Goal: Information Seeking & Learning: Learn about a topic

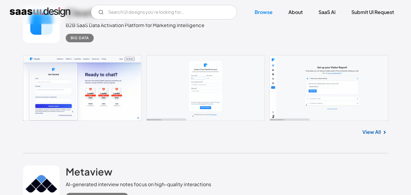
scroll to position [183, 0]
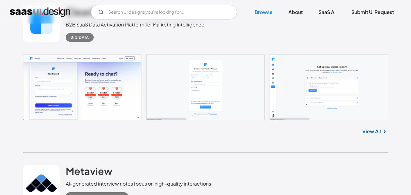
click at [375, 130] on link "View All" at bounding box center [372, 131] width 19 height 7
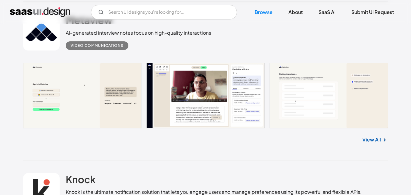
scroll to position [335, 0]
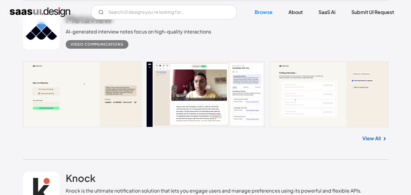
click at [371, 137] on link "View All" at bounding box center [372, 138] width 19 height 7
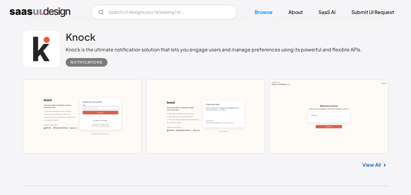
scroll to position [487, 0]
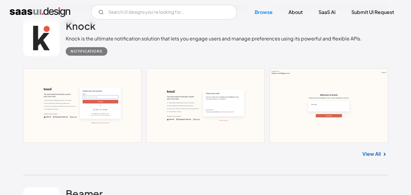
click at [76, 100] on link at bounding box center [205, 106] width 365 height 74
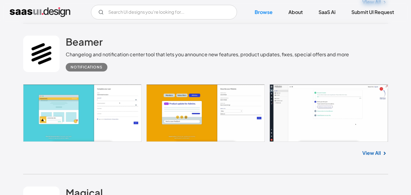
scroll to position [639, 0]
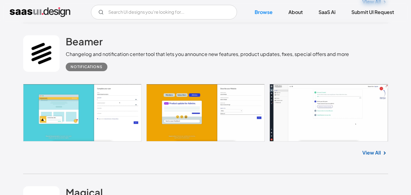
click at [92, 104] on link at bounding box center [205, 113] width 365 height 58
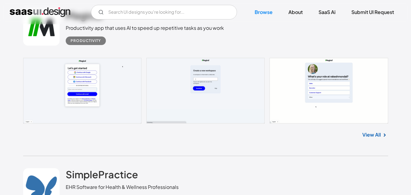
scroll to position [822, 0]
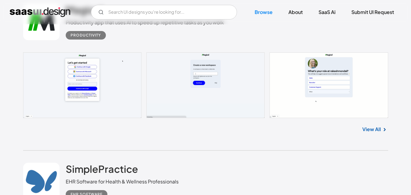
click at [88, 82] on link at bounding box center [205, 85] width 365 height 66
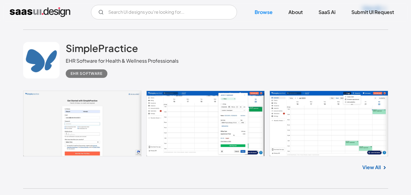
scroll to position [944, 0]
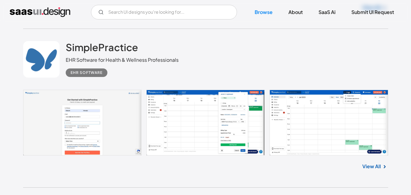
click at [89, 124] on link at bounding box center [205, 123] width 365 height 66
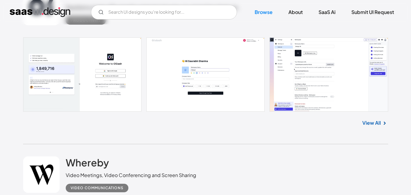
scroll to position [1157, 0]
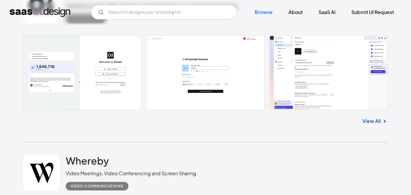
click at [96, 74] on link at bounding box center [205, 73] width 365 height 74
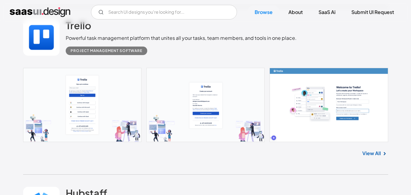
scroll to position [1461, 0]
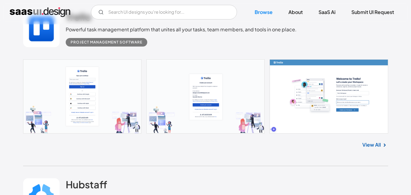
click at [112, 90] on link at bounding box center [205, 96] width 365 height 74
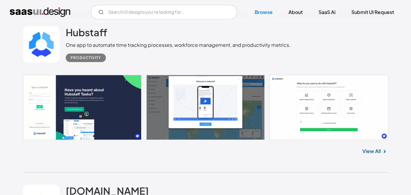
click at [64, 107] on link at bounding box center [205, 107] width 365 height 65
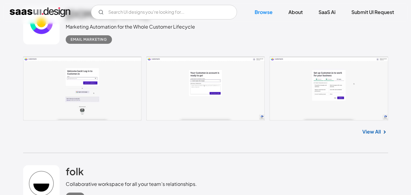
scroll to position [1796, 0]
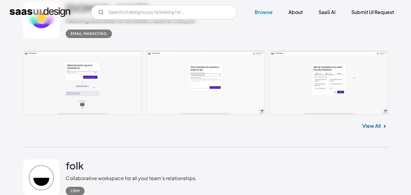
click at [85, 84] on link at bounding box center [205, 83] width 365 height 64
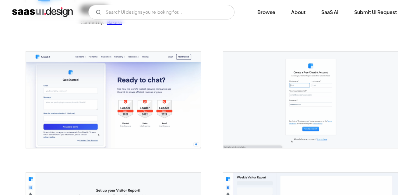
scroll to position [91, 0]
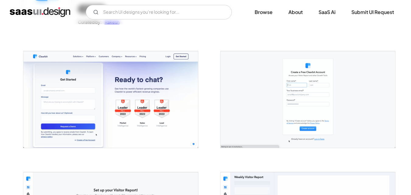
click at [144, 91] on img "open lightbox" at bounding box center [110, 99] width 175 height 97
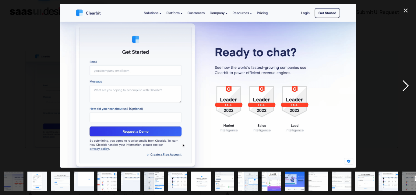
click at [406, 90] on div "next image" at bounding box center [405, 86] width 21 height 164
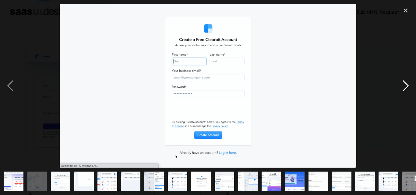
click at [406, 90] on div "next image" at bounding box center [405, 86] width 21 height 164
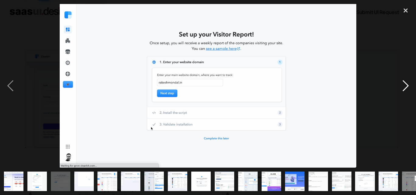
click at [406, 85] on div "next image" at bounding box center [405, 86] width 21 height 164
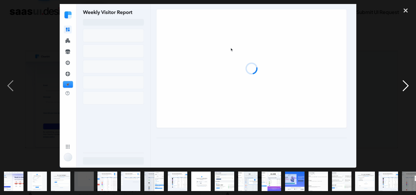
click at [406, 85] on div "next image" at bounding box center [405, 86] width 21 height 164
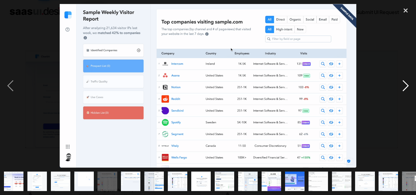
click at [404, 88] on div "next image" at bounding box center [405, 86] width 21 height 164
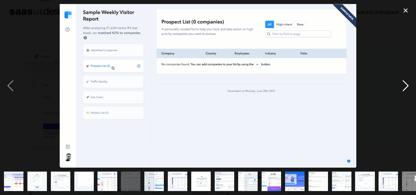
click at [404, 88] on div "next image" at bounding box center [405, 86] width 21 height 164
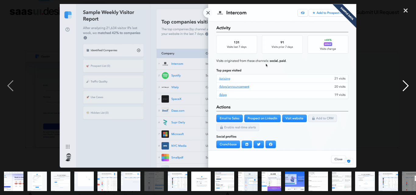
click at [404, 88] on div "next image" at bounding box center [405, 86] width 21 height 164
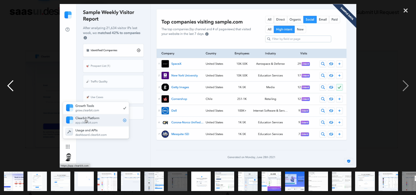
click at [9, 85] on div "previous image" at bounding box center [10, 86] width 21 height 164
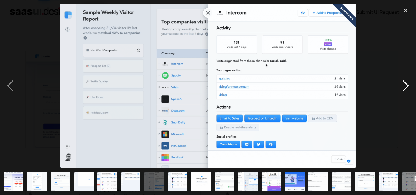
click at [406, 88] on div "next image" at bounding box center [405, 86] width 21 height 164
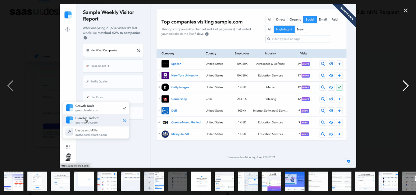
click at [406, 88] on div "next image" at bounding box center [405, 86] width 21 height 164
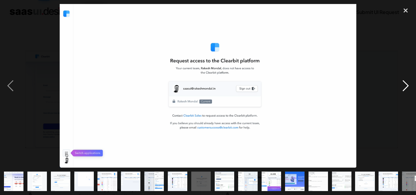
click at [406, 87] on div "next image" at bounding box center [405, 86] width 21 height 164
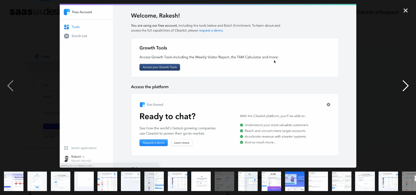
click at [405, 86] on div "next image" at bounding box center [405, 86] width 21 height 164
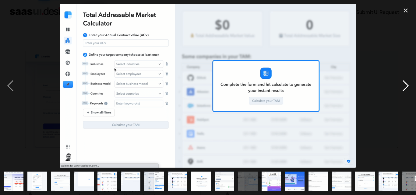
click at [405, 86] on div "next image" at bounding box center [405, 86] width 21 height 164
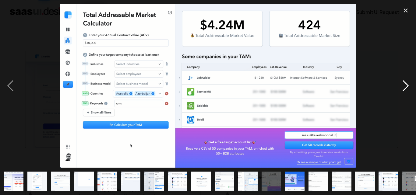
click at [406, 86] on div "next image" at bounding box center [405, 86] width 21 height 164
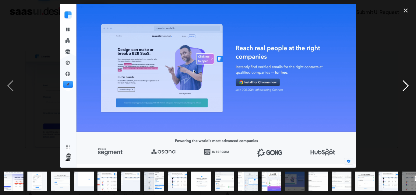
click at [406, 86] on div "next image" at bounding box center [405, 86] width 21 height 164
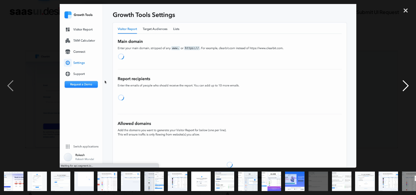
click at [406, 87] on div "next image" at bounding box center [405, 86] width 21 height 164
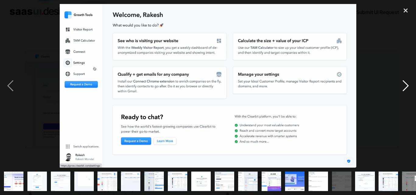
click at [405, 87] on div "next image" at bounding box center [405, 86] width 21 height 164
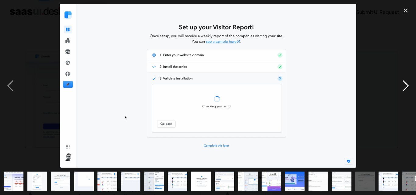
click at [405, 87] on div "next image" at bounding box center [405, 86] width 21 height 164
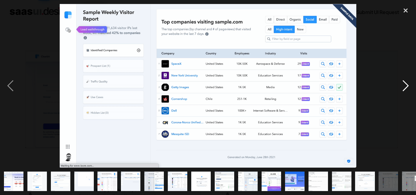
click at [405, 86] on div "next image" at bounding box center [405, 86] width 21 height 164
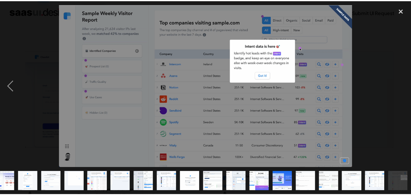
scroll to position [0, 9]
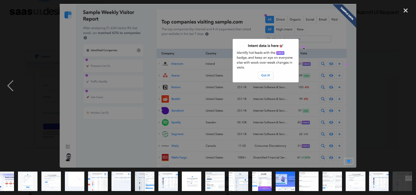
click at [405, 86] on div "next image" at bounding box center [405, 86] width 21 height 164
click at [9, 87] on div "previous image" at bounding box center [10, 86] width 21 height 164
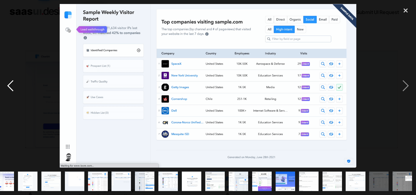
click at [9, 86] on div "previous image" at bounding box center [10, 86] width 21 height 164
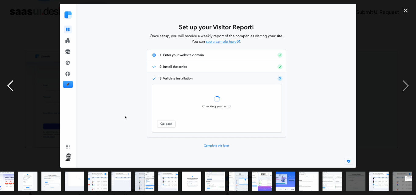
click at [10, 86] on div "previous image" at bounding box center [10, 86] width 21 height 164
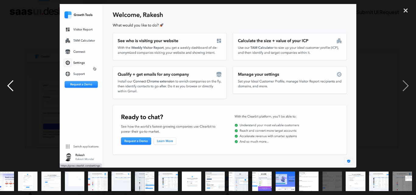
click at [11, 89] on div "previous image" at bounding box center [10, 86] width 21 height 164
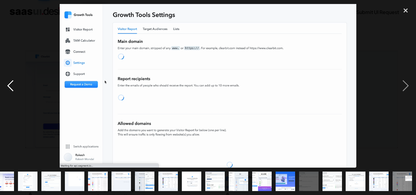
click at [11, 89] on div "previous image" at bounding box center [10, 86] width 21 height 164
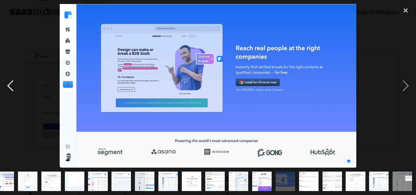
click at [11, 89] on div "previous image" at bounding box center [10, 86] width 21 height 164
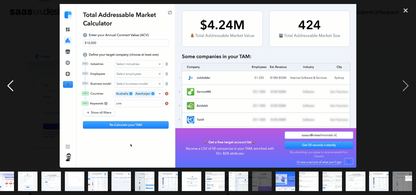
click at [11, 86] on div "previous image" at bounding box center [10, 86] width 21 height 164
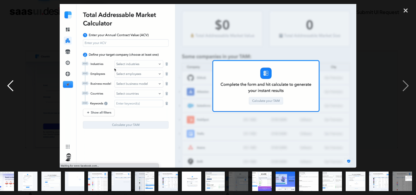
click at [10, 86] on div "previous image" at bounding box center [10, 86] width 21 height 164
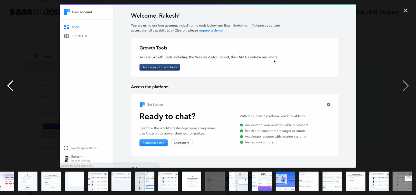
click at [10, 86] on div "previous image" at bounding box center [10, 86] width 21 height 164
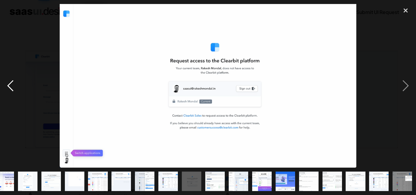
click at [10, 86] on div "previous image" at bounding box center [10, 86] width 21 height 164
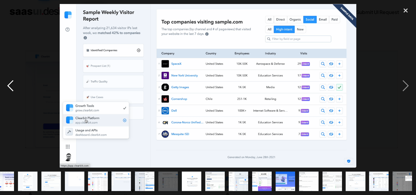
click at [10, 86] on div "previous image" at bounding box center [10, 86] width 21 height 164
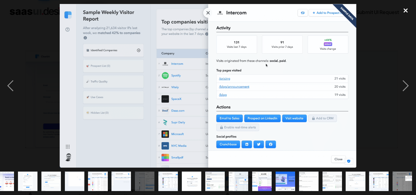
click at [407, 14] on div "close lightbox" at bounding box center [405, 10] width 21 height 13
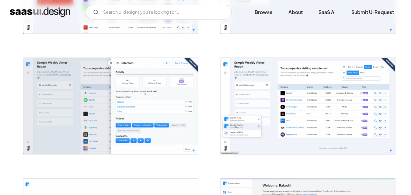
scroll to position [365, 0]
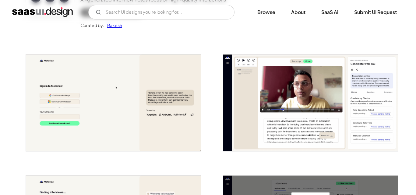
scroll to position [91, 0]
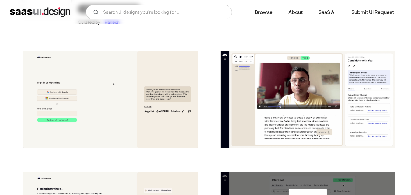
click at [110, 98] on img "open lightbox" at bounding box center [110, 99] width 175 height 97
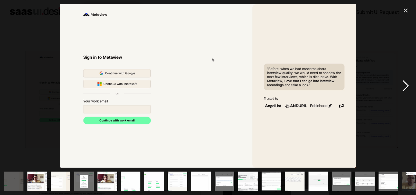
click at [404, 85] on div "next image" at bounding box center [405, 86] width 21 height 164
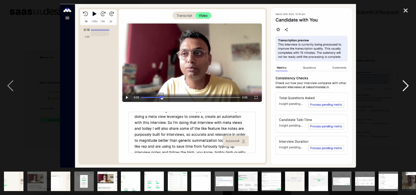
click at [405, 88] on div "next image" at bounding box center [405, 86] width 21 height 164
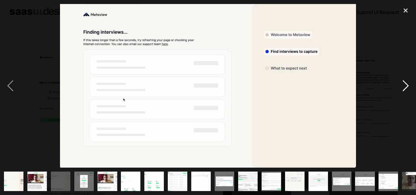
click at [405, 88] on div "next image" at bounding box center [405, 86] width 21 height 164
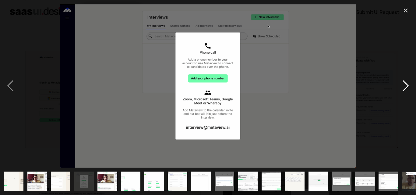
click at [405, 88] on div "next image" at bounding box center [405, 86] width 21 height 164
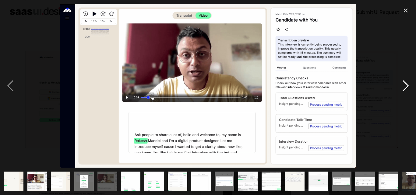
click at [405, 88] on div "next image" at bounding box center [405, 86] width 21 height 164
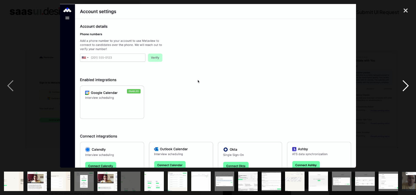
click at [405, 88] on div "next image" at bounding box center [405, 86] width 21 height 164
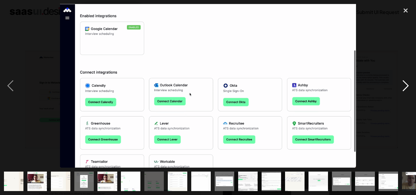
click at [405, 88] on div "next image" at bounding box center [405, 86] width 21 height 164
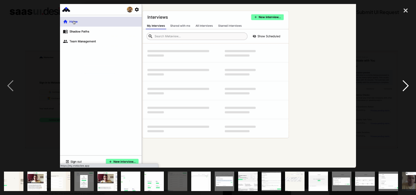
click at [405, 88] on div "next image" at bounding box center [405, 86] width 21 height 164
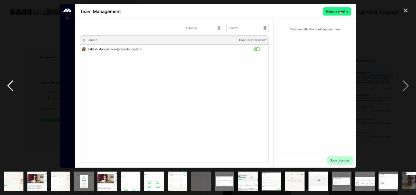
click at [10, 88] on div "previous image" at bounding box center [10, 86] width 21 height 164
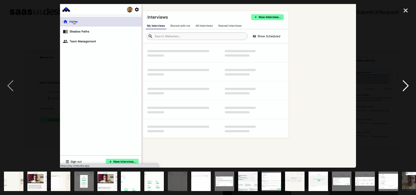
click at [406, 86] on div "next image" at bounding box center [405, 86] width 21 height 164
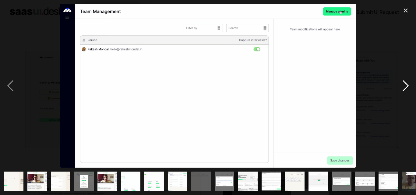
click at [406, 86] on div "next image" at bounding box center [405, 86] width 21 height 164
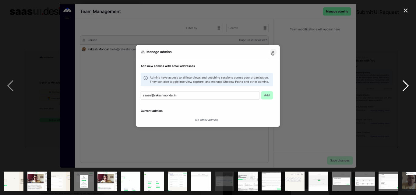
click at [406, 86] on div "next image" at bounding box center [405, 86] width 21 height 164
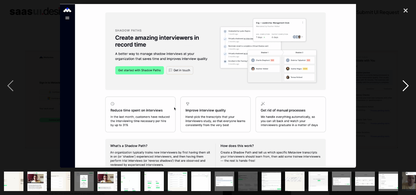
click at [406, 86] on div "next image" at bounding box center [405, 86] width 21 height 164
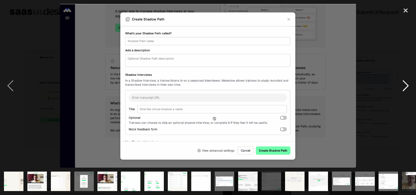
click at [406, 86] on div "next image" at bounding box center [405, 86] width 21 height 164
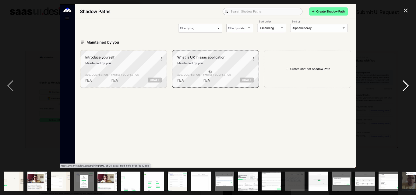
click at [406, 86] on div "next image" at bounding box center [405, 86] width 21 height 164
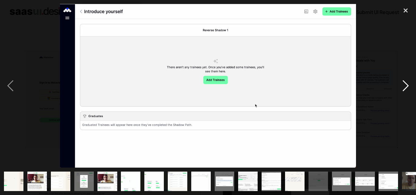
click at [406, 86] on div "next image" at bounding box center [405, 86] width 21 height 164
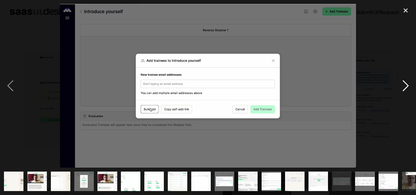
click at [406, 86] on div "next image" at bounding box center [405, 86] width 21 height 164
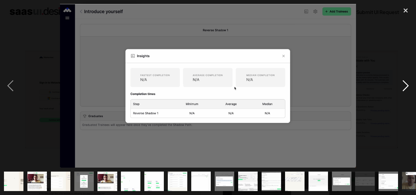
click at [406, 86] on div "next image" at bounding box center [405, 86] width 21 height 164
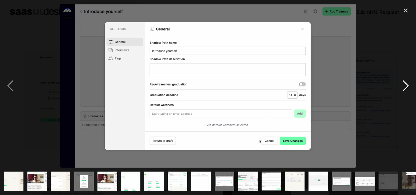
click at [406, 86] on div "next image" at bounding box center [405, 86] width 21 height 164
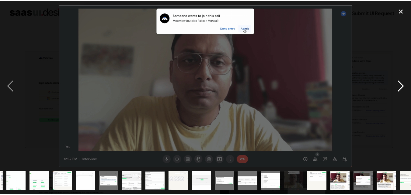
scroll to position [0, 150]
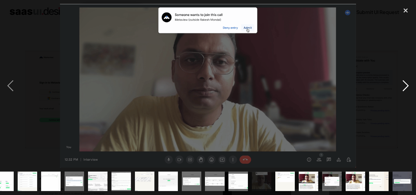
click at [406, 86] on div "next image" at bounding box center [405, 86] width 21 height 164
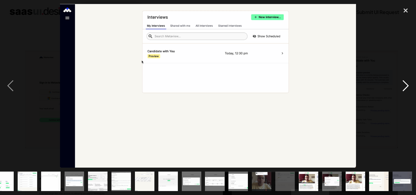
click at [406, 86] on div "next image" at bounding box center [405, 86] width 21 height 164
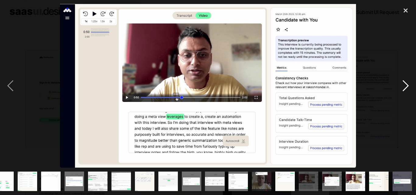
click at [406, 86] on div "next image" at bounding box center [405, 86] width 21 height 164
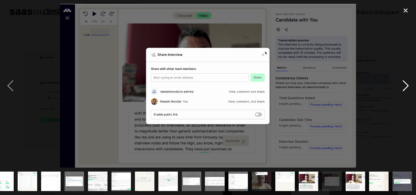
click at [406, 86] on div "next image" at bounding box center [405, 86] width 21 height 164
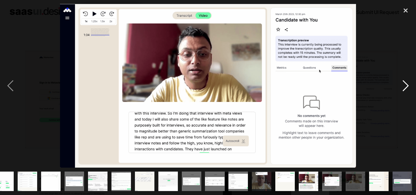
click at [406, 86] on div "next image" at bounding box center [405, 86] width 21 height 164
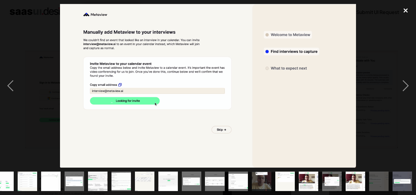
click at [405, 11] on div "close lightbox" at bounding box center [405, 10] width 21 height 13
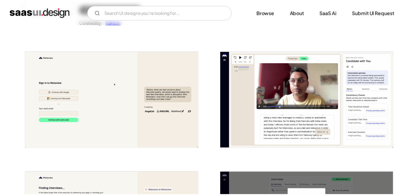
scroll to position [0, 0]
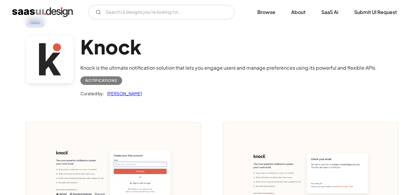
scroll to position [30, 0]
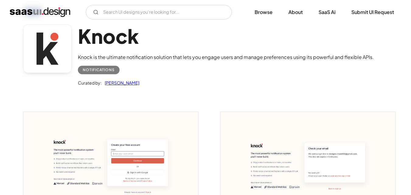
click at [90, 120] on img "open lightbox" at bounding box center [110, 166] width 175 height 109
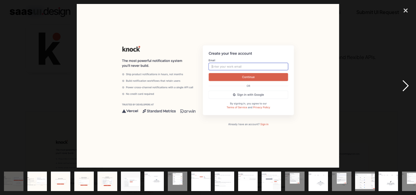
click at [405, 85] on div "next image" at bounding box center [405, 86] width 21 height 164
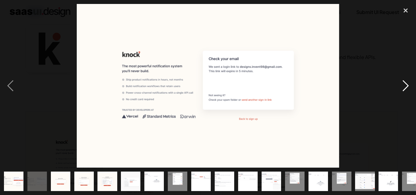
click at [405, 85] on div "next image" at bounding box center [405, 86] width 21 height 164
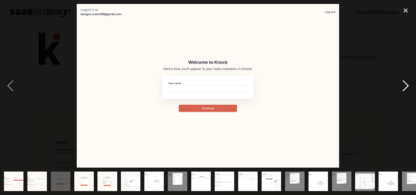
click at [405, 85] on div "next image" at bounding box center [405, 86] width 21 height 164
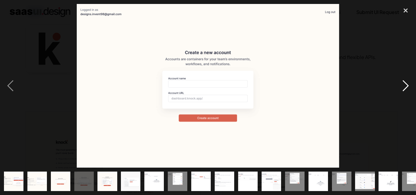
click at [405, 85] on div "next image" at bounding box center [405, 86] width 21 height 164
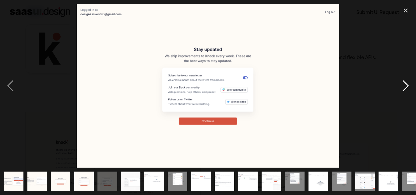
click at [405, 85] on div "next image" at bounding box center [405, 86] width 21 height 164
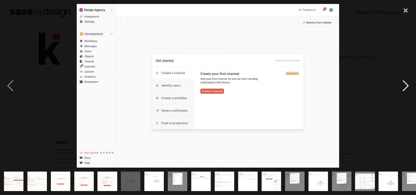
click at [406, 86] on div "next image" at bounding box center [405, 86] width 21 height 164
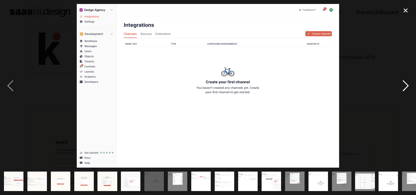
click at [406, 86] on div "next image" at bounding box center [405, 86] width 21 height 164
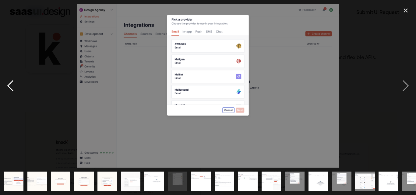
click at [9, 84] on div "previous image" at bounding box center [10, 86] width 21 height 164
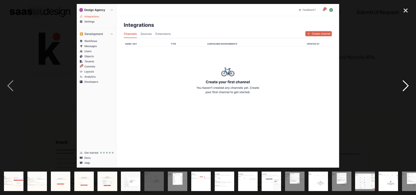
click at [405, 88] on div "next image" at bounding box center [405, 86] width 21 height 164
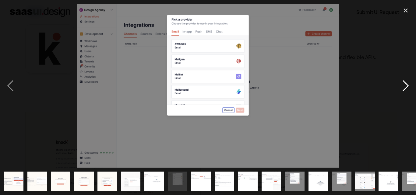
click at [405, 88] on div "next image" at bounding box center [405, 86] width 21 height 164
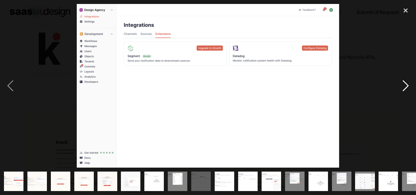
click at [405, 88] on div "next image" at bounding box center [405, 86] width 21 height 164
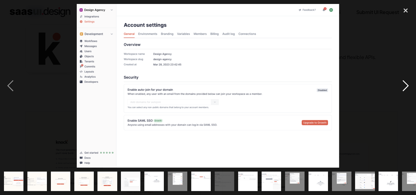
click at [404, 90] on div "next image" at bounding box center [405, 86] width 21 height 164
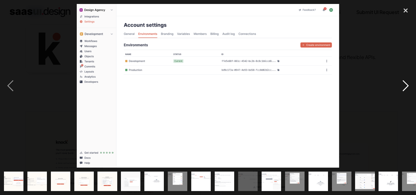
click at [404, 90] on div "next image" at bounding box center [405, 86] width 21 height 164
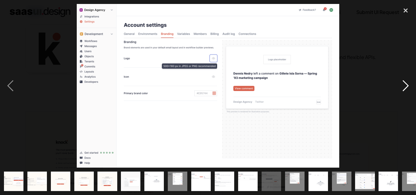
click at [404, 90] on div "next image" at bounding box center [405, 86] width 21 height 164
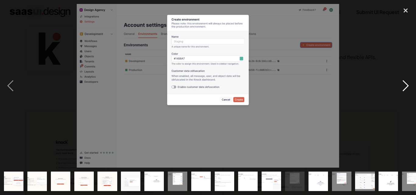
click at [404, 90] on div "next image" at bounding box center [405, 86] width 21 height 164
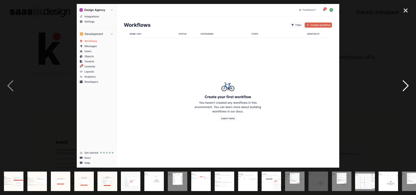
click at [404, 90] on div "next image" at bounding box center [405, 86] width 21 height 164
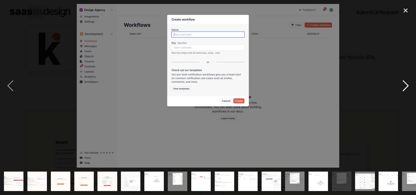
click at [404, 90] on div "next image" at bounding box center [405, 86] width 21 height 164
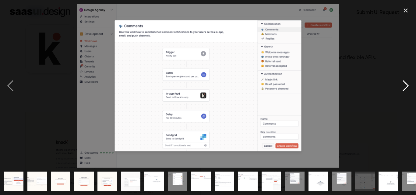
click at [404, 90] on div "next image" at bounding box center [405, 86] width 21 height 164
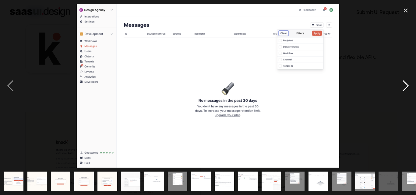
click at [404, 90] on div "next image" at bounding box center [405, 86] width 21 height 164
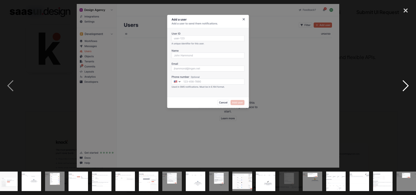
scroll to position [0, 127]
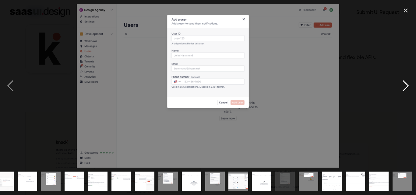
click at [404, 90] on div "next image" at bounding box center [405, 86] width 21 height 164
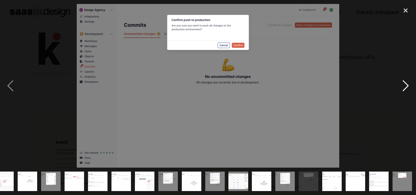
click at [404, 90] on div "next image" at bounding box center [405, 86] width 21 height 164
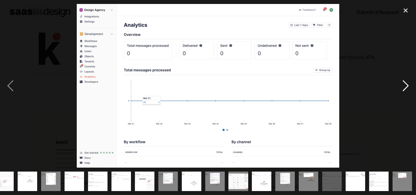
click at [404, 90] on div "next image" at bounding box center [405, 86] width 21 height 164
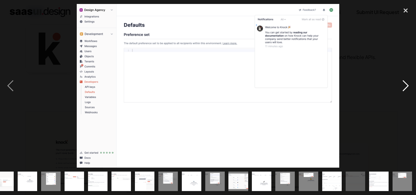
click at [404, 90] on div "next image" at bounding box center [405, 86] width 21 height 164
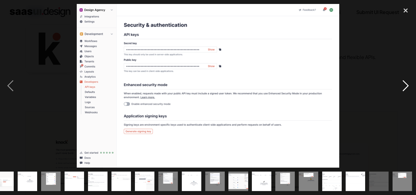
click at [404, 90] on div "next image" at bounding box center [405, 86] width 21 height 164
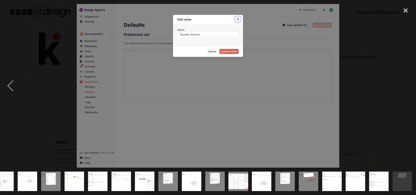
click at [404, 90] on div "next image" at bounding box center [405, 86] width 21 height 164
click at [405, 9] on div "close lightbox" at bounding box center [405, 10] width 21 height 13
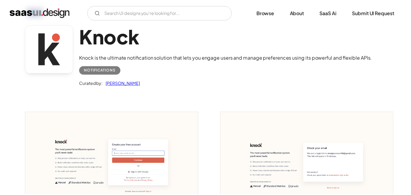
scroll to position [0, 0]
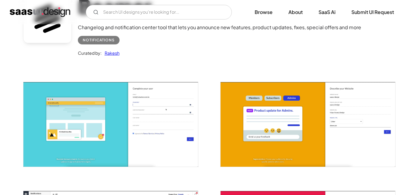
scroll to position [61, 0]
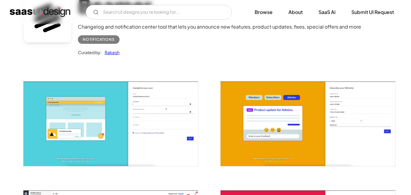
click at [105, 108] on img "open lightbox" at bounding box center [110, 124] width 175 height 85
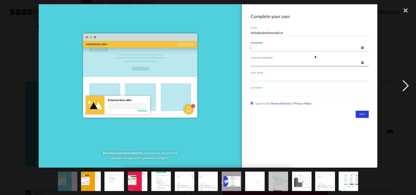
click at [404, 88] on div "next image" at bounding box center [405, 86] width 21 height 164
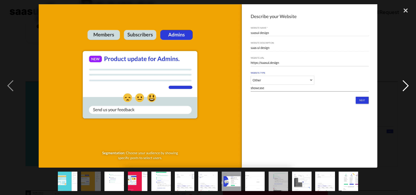
click at [404, 88] on div "next image" at bounding box center [405, 86] width 21 height 164
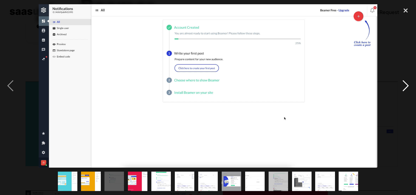
click at [404, 88] on div "next image" at bounding box center [405, 86] width 21 height 164
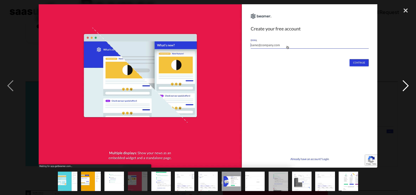
click at [404, 88] on div "next image" at bounding box center [405, 86] width 21 height 164
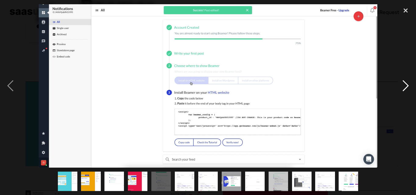
click at [404, 88] on div "next image" at bounding box center [405, 86] width 21 height 164
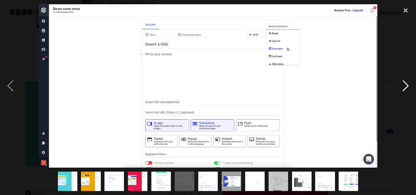
click at [404, 88] on div "next image" at bounding box center [405, 86] width 21 height 164
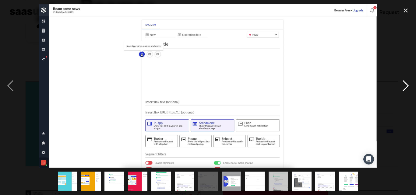
click at [404, 88] on div "next image" at bounding box center [405, 86] width 21 height 164
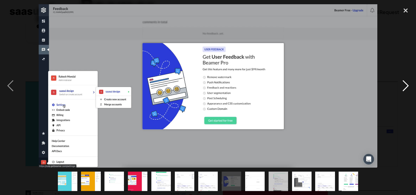
click at [404, 88] on div "next image" at bounding box center [405, 86] width 21 height 164
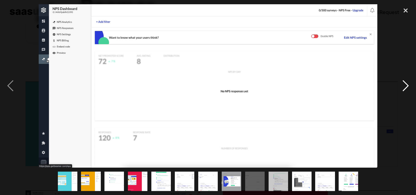
click at [404, 88] on div "next image" at bounding box center [405, 86] width 21 height 164
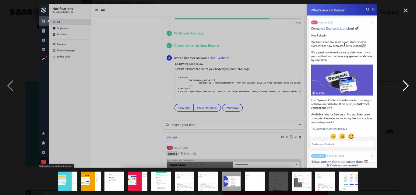
click at [404, 88] on div "next image" at bounding box center [405, 86] width 21 height 164
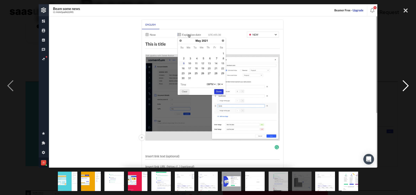
click at [404, 88] on div "next image" at bounding box center [405, 86] width 21 height 164
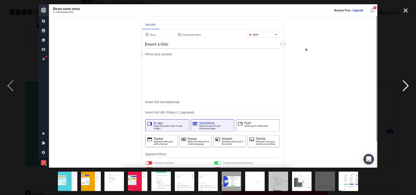
click at [404, 88] on div "next image" at bounding box center [405, 86] width 21 height 164
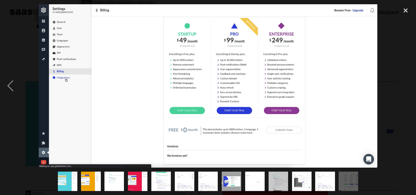
click at [404, 88] on div "next image" at bounding box center [405, 86] width 21 height 164
click at [405, 8] on div "close lightbox" at bounding box center [405, 10] width 21 height 13
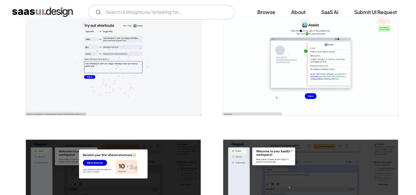
scroll to position [579, 0]
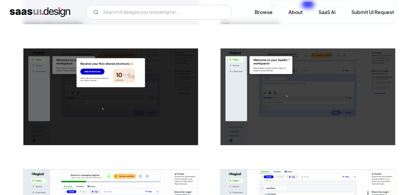
click at [117, 98] on img "open lightbox" at bounding box center [110, 96] width 175 height 97
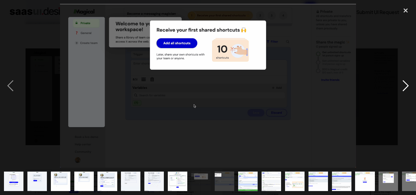
click at [405, 88] on div "next image" at bounding box center [405, 86] width 21 height 164
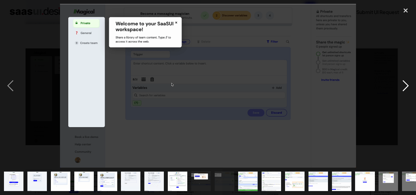
click at [405, 88] on div "next image" at bounding box center [405, 86] width 21 height 164
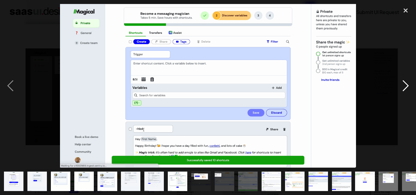
click at [405, 88] on div "next image" at bounding box center [405, 86] width 21 height 164
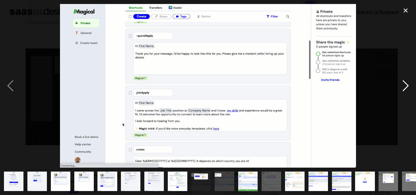
click at [405, 88] on div "next image" at bounding box center [405, 86] width 21 height 164
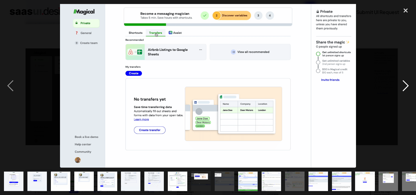
click at [405, 88] on div "next image" at bounding box center [405, 86] width 21 height 164
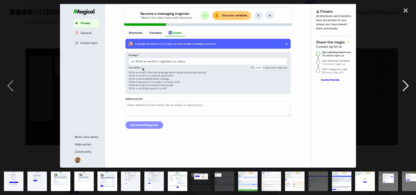
click at [405, 88] on div "next image" at bounding box center [405, 86] width 21 height 164
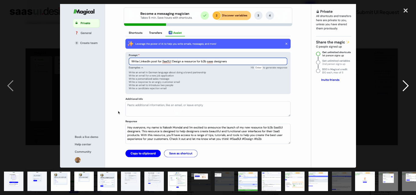
click at [406, 89] on div "next image" at bounding box center [405, 86] width 21 height 164
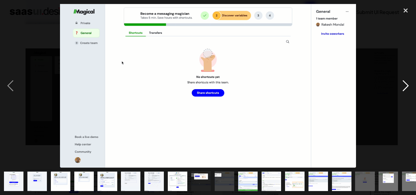
click at [404, 87] on div "next image" at bounding box center [405, 86] width 21 height 164
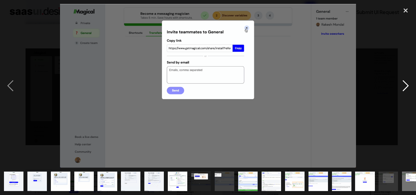
click at [404, 87] on div "next image" at bounding box center [405, 86] width 21 height 164
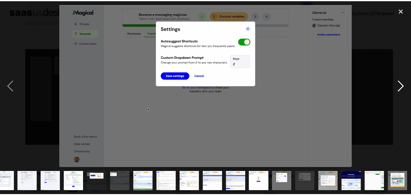
scroll to position [0, 103]
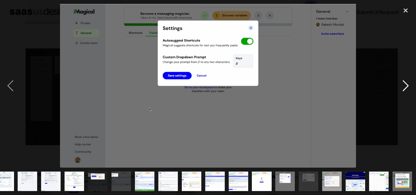
click at [404, 87] on div "next image" at bounding box center [405, 86] width 21 height 164
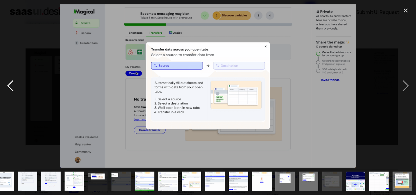
click at [11, 89] on div "previous image" at bounding box center [10, 86] width 21 height 164
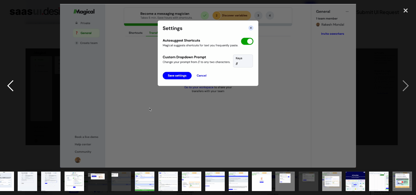
click at [11, 88] on div "previous image" at bounding box center [10, 86] width 21 height 164
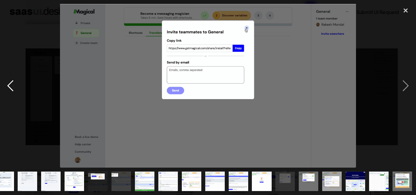
click at [11, 88] on div "previous image" at bounding box center [10, 86] width 21 height 164
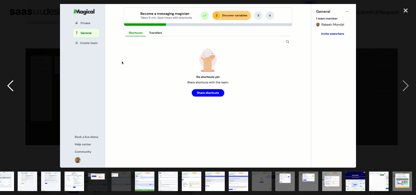
click at [12, 88] on div "previous image" at bounding box center [10, 86] width 21 height 164
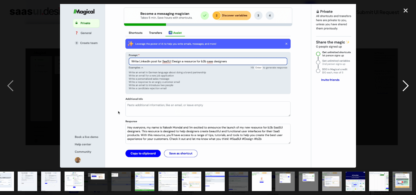
click at [404, 89] on div "next image" at bounding box center [405, 86] width 21 height 164
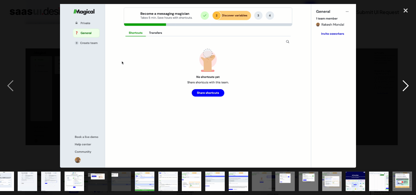
click at [404, 89] on div "next image" at bounding box center [405, 86] width 21 height 164
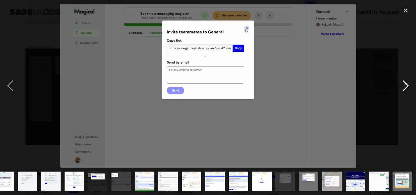
click at [404, 89] on div "next image" at bounding box center [405, 86] width 21 height 164
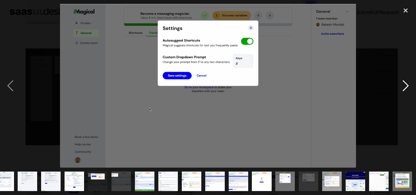
click at [404, 89] on div "next image" at bounding box center [405, 86] width 21 height 164
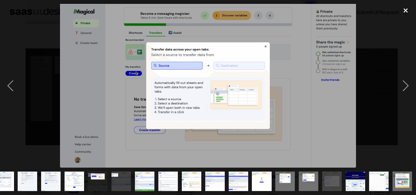
click at [405, 10] on div "close lightbox" at bounding box center [405, 10] width 21 height 13
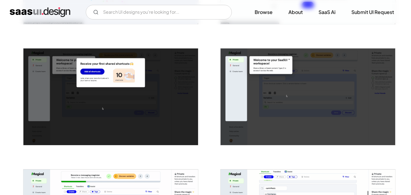
scroll to position [0, 0]
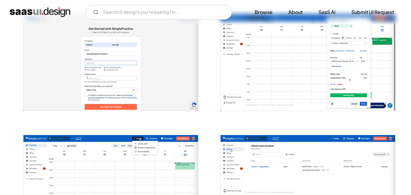
scroll to position [61, 0]
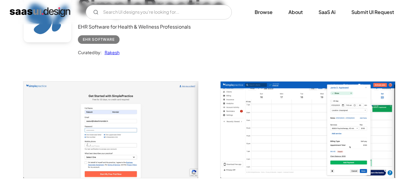
click at [143, 111] on img "open lightbox" at bounding box center [110, 130] width 175 height 97
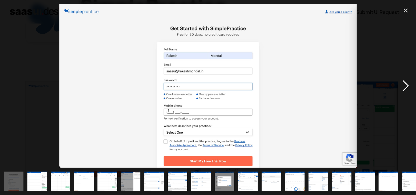
click at [405, 85] on div "next image" at bounding box center [405, 86] width 21 height 164
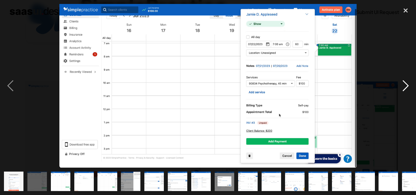
click at [405, 85] on div "next image" at bounding box center [405, 86] width 21 height 164
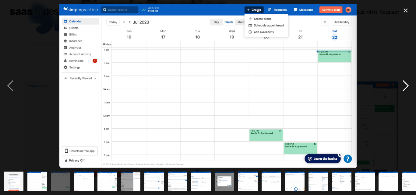
click at [405, 85] on div "next image" at bounding box center [405, 86] width 21 height 164
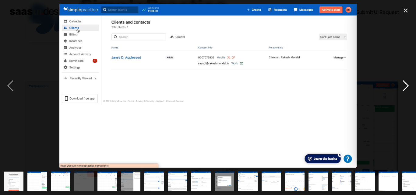
click at [404, 85] on div "next image" at bounding box center [405, 86] width 21 height 164
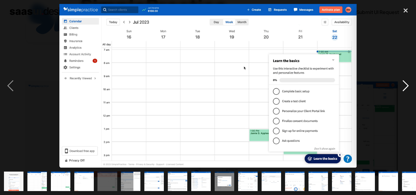
click at [404, 85] on div "next image" at bounding box center [405, 86] width 21 height 164
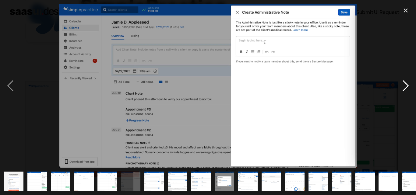
click at [404, 85] on div "next image" at bounding box center [405, 86] width 21 height 164
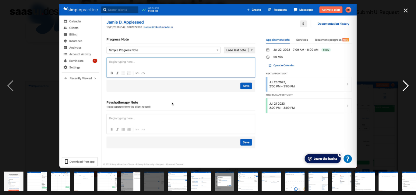
click at [406, 87] on div "next image" at bounding box center [405, 86] width 21 height 164
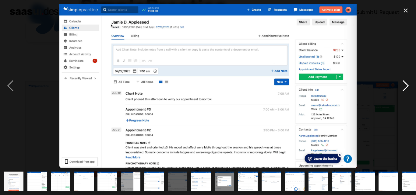
click at [406, 87] on div "next image" at bounding box center [405, 86] width 21 height 164
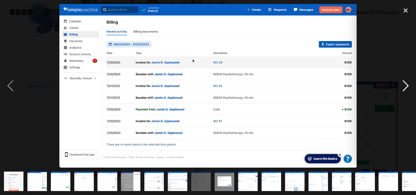
click at [406, 87] on div "next image" at bounding box center [405, 86] width 21 height 164
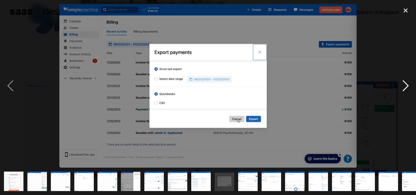
click at [405, 86] on div "next image" at bounding box center [405, 86] width 21 height 164
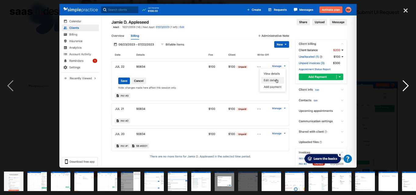
click at [405, 86] on div "next image" at bounding box center [405, 86] width 21 height 164
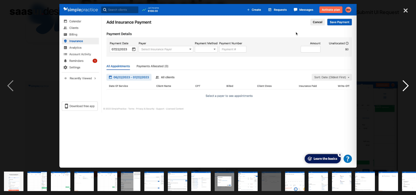
click at [405, 86] on div "next image" at bounding box center [405, 86] width 21 height 164
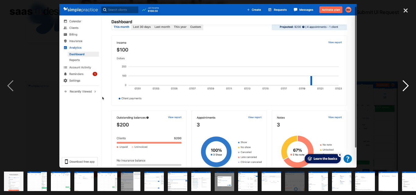
click at [405, 86] on div "next image" at bounding box center [405, 86] width 21 height 164
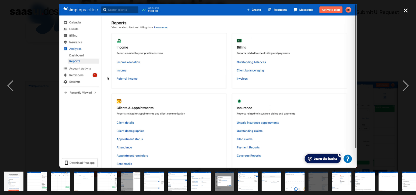
click at [407, 8] on div "close lightbox" at bounding box center [405, 10] width 21 height 13
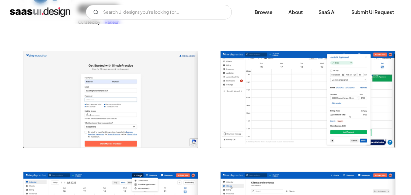
scroll to position [0, 0]
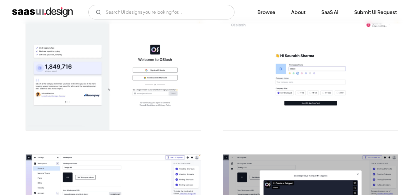
scroll to position [122, 0]
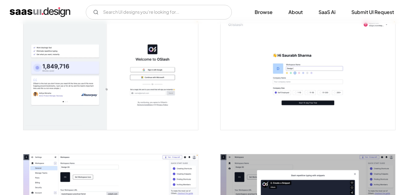
click at [109, 48] on img "open lightbox" at bounding box center [110, 75] width 175 height 109
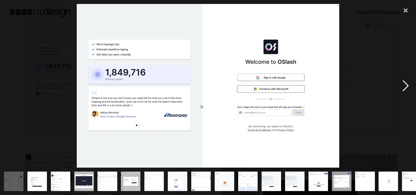
click at [404, 87] on div "next image" at bounding box center [405, 86] width 21 height 164
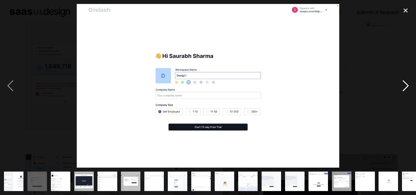
click at [404, 87] on div "next image" at bounding box center [405, 86] width 21 height 164
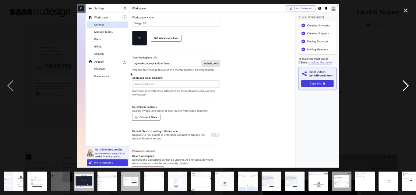
click at [404, 87] on div "next image" at bounding box center [405, 86] width 21 height 164
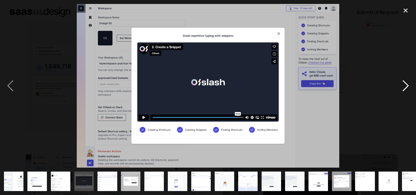
click at [404, 87] on div "next image" at bounding box center [405, 86] width 21 height 164
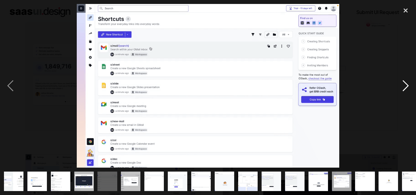
click at [404, 87] on div "next image" at bounding box center [405, 86] width 21 height 164
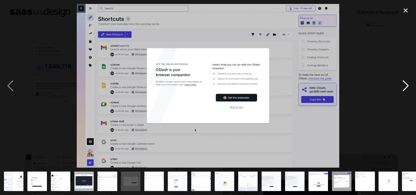
click at [404, 87] on div "next image" at bounding box center [405, 86] width 21 height 164
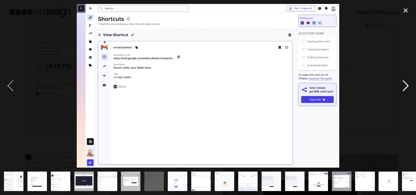
click at [404, 87] on div "next image" at bounding box center [405, 86] width 21 height 164
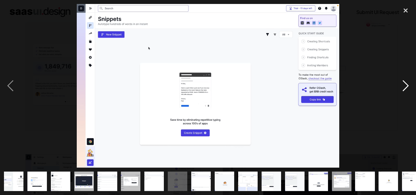
click at [404, 87] on div "next image" at bounding box center [405, 86] width 21 height 164
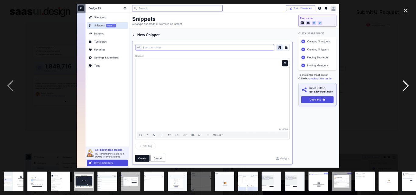
click at [404, 87] on div "next image" at bounding box center [405, 86] width 21 height 164
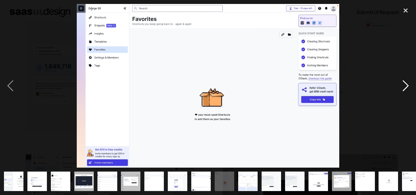
click at [404, 87] on div "next image" at bounding box center [405, 86] width 21 height 164
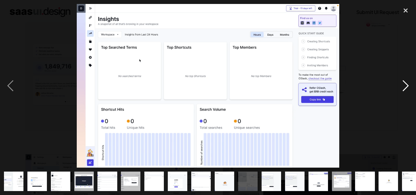
click at [404, 87] on div "next image" at bounding box center [405, 86] width 21 height 164
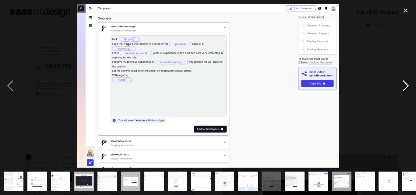
click at [404, 87] on div "next image" at bounding box center [405, 86] width 21 height 164
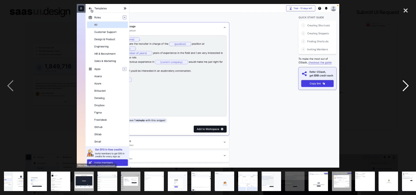
click at [404, 87] on div "next image" at bounding box center [405, 86] width 21 height 164
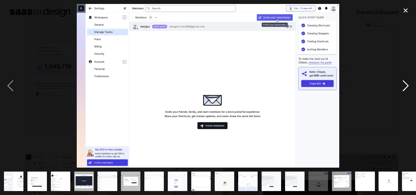
click at [404, 87] on div "next image" at bounding box center [405, 86] width 21 height 164
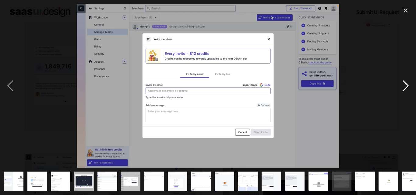
click at [404, 87] on div "next image" at bounding box center [405, 86] width 21 height 164
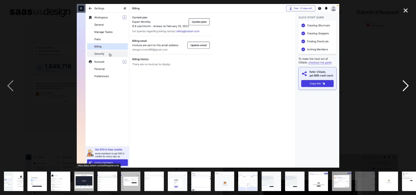
click at [404, 87] on div "next image" at bounding box center [405, 86] width 21 height 164
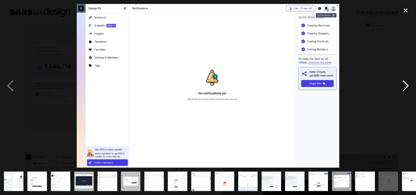
click at [404, 87] on div "next image" at bounding box center [405, 86] width 21 height 164
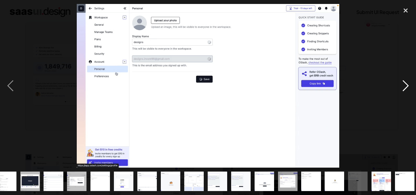
scroll to position [0, 56]
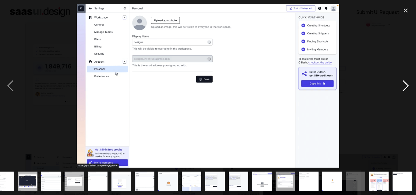
click at [404, 87] on div "next image" at bounding box center [405, 86] width 21 height 164
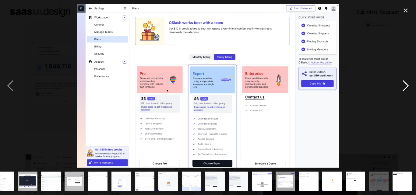
click at [404, 87] on div "next image" at bounding box center [405, 86] width 21 height 164
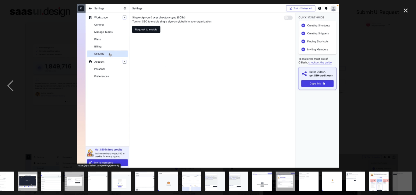
click at [404, 87] on div "next image" at bounding box center [405, 86] width 21 height 164
click at [11, 84] on div "previous image" at bounding box center [10, 86] width 21 height 164
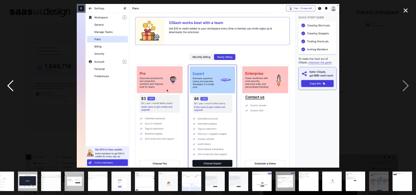
click at [11, 84] on div "previous image" at bounding box center [10, 86] width 21 height 164
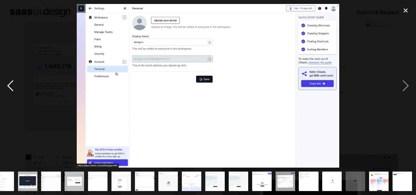
click at [11, 84] on div "previous image" at bounding box center [10, 86] width 21 height 164
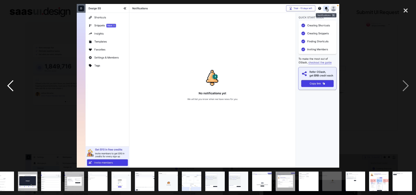
click at [11, 84] on div "previous image" at bounding box center [10, 86] width 21 height 164
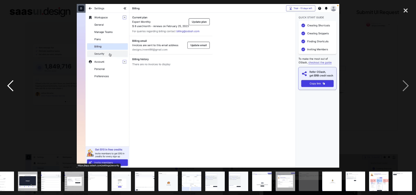
click at [11, 84] on div "previous image" at bounding box center [10, 86] width 21 height 164
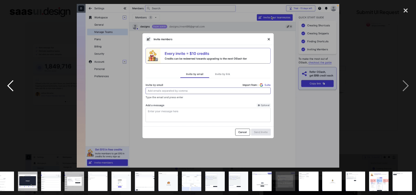
click at [11, 84] on div "previous image" at bounding box center [10, 86] width 21 height 164
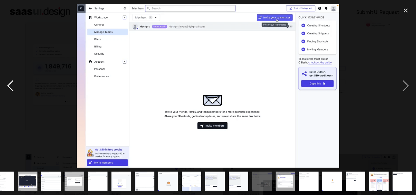
click at [12, 82] on div "previous image" at bounding box center [10, 86] width 21 height 164
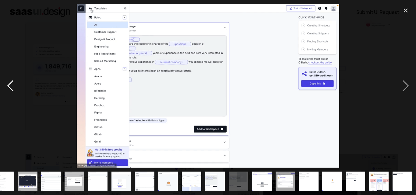
click at [11, 83] on div "previous image" at bounding box center [10, 86] width 21 height 164
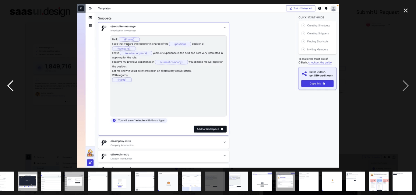
click at [11, 83] on div "previous image" at bounding box center [10, 86] width 21 height 164
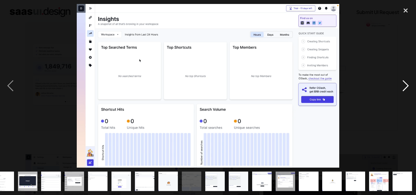
click at [404, 89] on div "next image" at bounding box center [405, 86] width 21 height 164
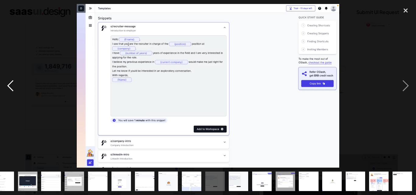
click at [11, 86] on div "previous image" at bounding box center [10, 86] width 21 height 164
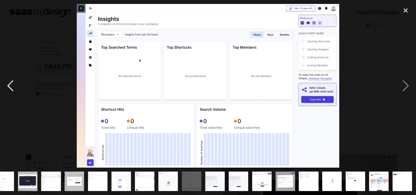
click at [11, 88] on div "previous image" at bounding box center [10, 86] width 21 height 164
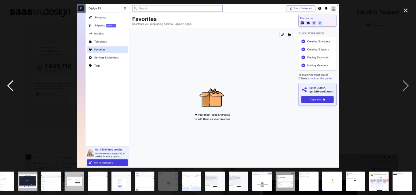
click at [11, 88] on div "previous image" at bounding box center [10, 86] width 21 height 164
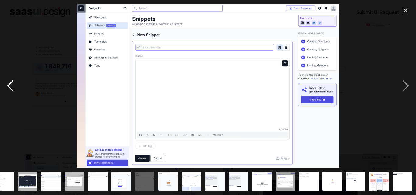
click at [11, 88] on div "previous image" at bounding box center [10, 86] width 21 height 164
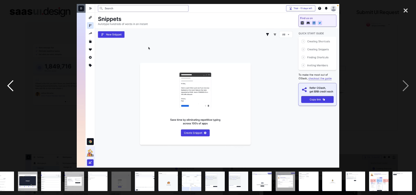
click at [11, 88] on div "previous image" at bounding box center [10, 86] width 21 height 164
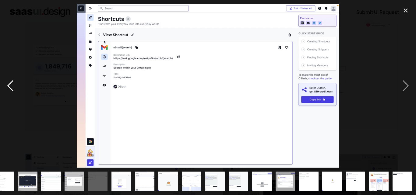
click at [11, 88] on div "previous image" at bounding box center [10, 86] width 21 height 164
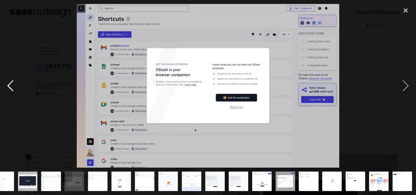
click at [11, 88] on div "previous image" at bounding box center [10, 86] width 21 height 164
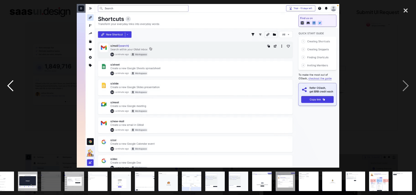
click at [11, 88] on div "previous image" at bounding box center [10, 86] width 21 height 164
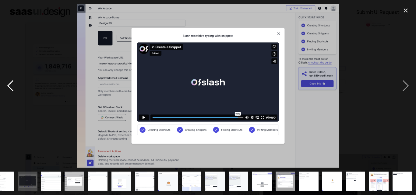
click at [11, 88] on div "previous image" at bounding box center [10, 86] width 21 height 164
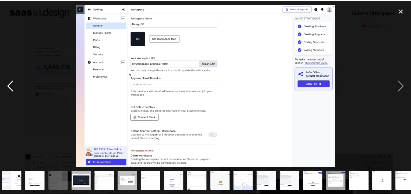
scroll to position [0, 0]
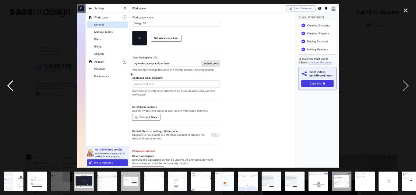
click at [11, 88] on div "previous image" at bounding box center [10, 86] width 21 height 164
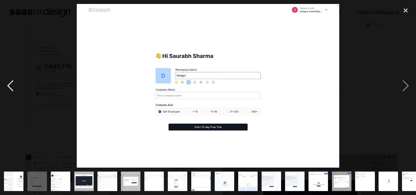
click at [11, 88] on div "previous image" at bounding box center [10, 86] width 21 height 164
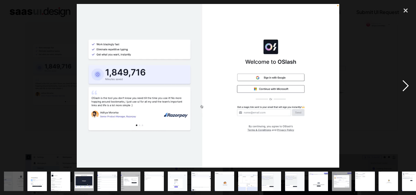
click at [404, 89] on div "next image" at bounding box center [405, 86] width 21 height 164
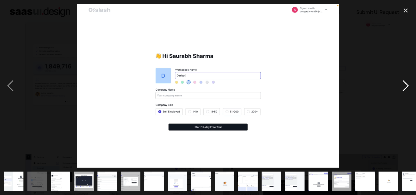
click at [404, 89] on div "next image" at bounding box center [405, 86] width 21 height 164
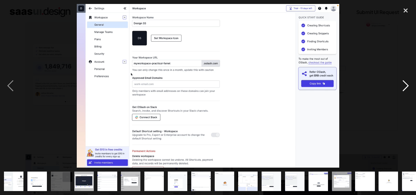
click at [404, 89] on div "next image" at bounding box center [405, 86] width 21 height 164
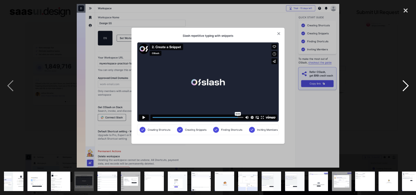
click at [404, 89] on div "next image" at bounding box center [405, 86] width 21 height 164
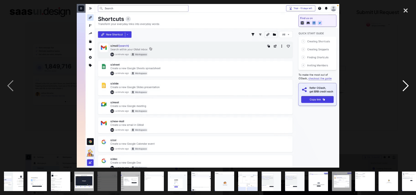
click at [404, 89] on div "next image" at bounding box center [405, 86] width 21 height 164
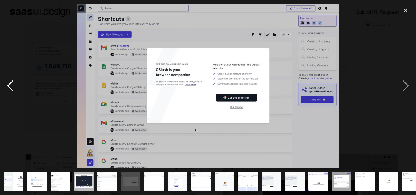
click at [12, 88] on div "previous image" at bounding box center [10, 86] width 21 height 164
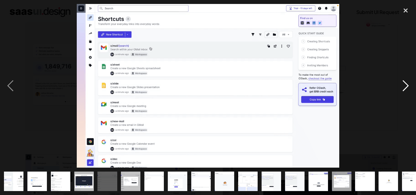
click at [404, 85] on div "next image" at bounding box center [405, 86] width 21 height 164
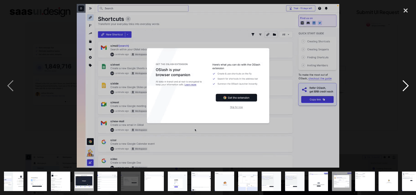
click at [405, 84] on div "next image" at bounding box center [405, 86] width 21 height 164
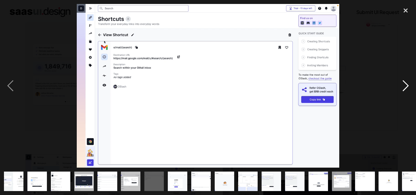
click at [405, 84] on div "next image" at bounding box center [405, 86] width 21 height 164
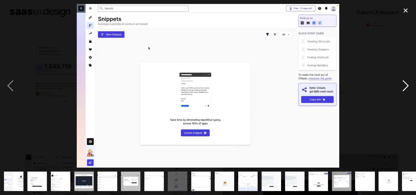
click at [405, 84] on div "next image" at bounding box center [405, 86] width 21 height 164
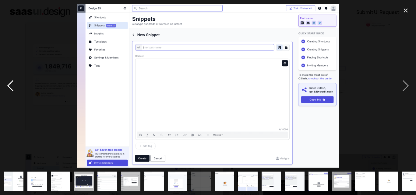
click at [8, 83] on div "previous image" at bounding box center [10, 86] width 21 height 164
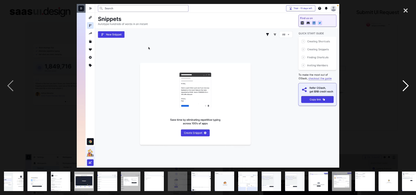
click at [405, 85] on div "next image" at bounding box center [405, 86] width 21 height 164
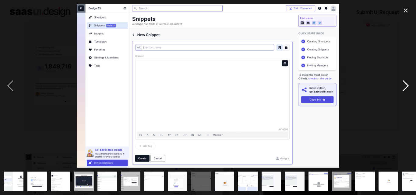
click at [405, 85] on div "next image" at bounding box center [405, 86] width 21 height 164
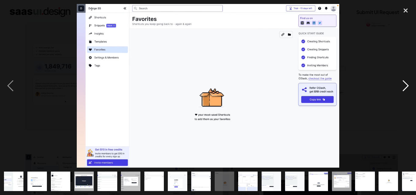
click at [405, 85] on div "next image" at bounding box center [405, 86] width 21 height 164
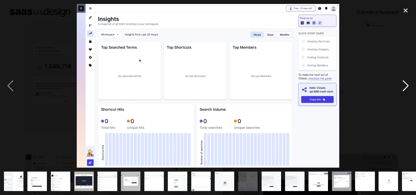
click at [405, 85] on div "next image" at bounding box center [405, 86] width 21 height 164
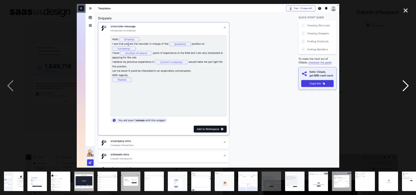
click at [405, 85] on div "next image" at bounding box center [405, 86] width 21 height 164
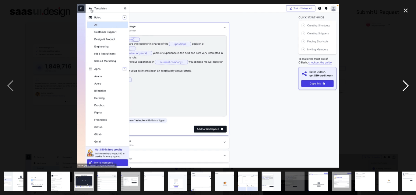
click at [405, 85] on div "next image" at bounding box center [405, 86] width 21 height 164
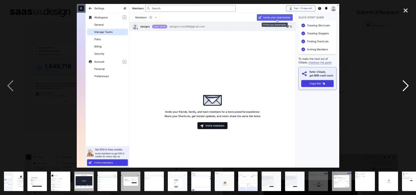
click at [405, 85] on div "next image" at bounding box center [405, 86] width 21 height 164
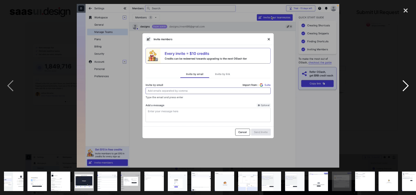
click at [405, 85] on div "next image" at bounding box center [405, 86] width 21 height 164
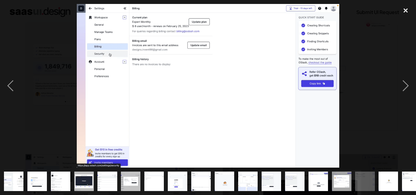
click at [403, 10] on div "close lightbox" at bounding box center [405, 10] width 21 height 13
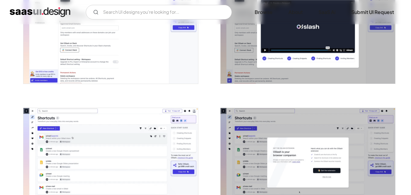
scroll to position [396, 0]
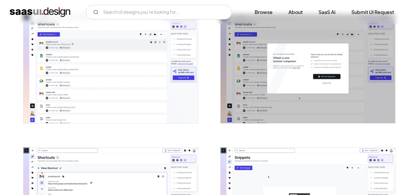
click at [132, 82] on img "open lightbox" at bounding box center [110, 68] width 175 height 109
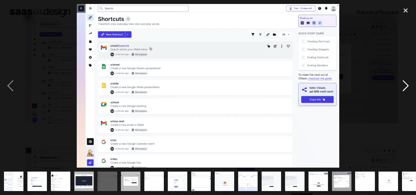
click at [404, 89] on div "next image" at bounding box center [405, 86] width 21 height 164
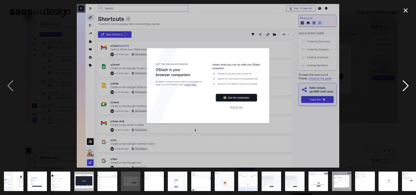
click at [404, 89] on div "next image" at bounding box center [405, 86] width 21 height 164
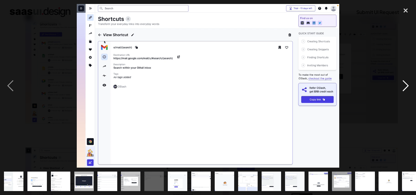
click at [406, 86] on div "next image" at bounding box center [405, 86] width 21 height 164
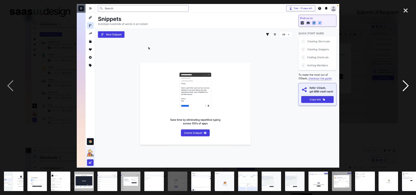
click at [406, 86] on div "next image" at bounding box center [405, 86] width 21 height 164
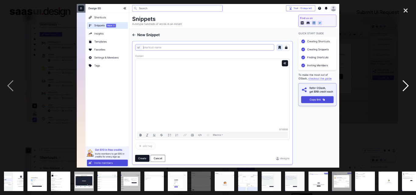
click at [406, 86] on div "next image" at bounding box center [405, 86] width 21 height 164
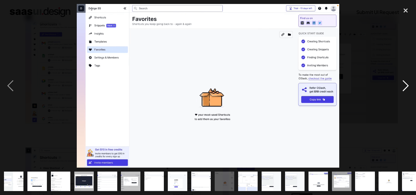
click at [406, 86] on div "next image" at bounding box center [405, 86] width 21 height 164
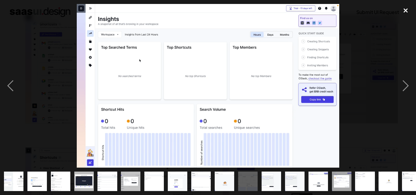
click at [403, 11] on div "close lightbox" at bounding box center [405, 10] width 21 height 13
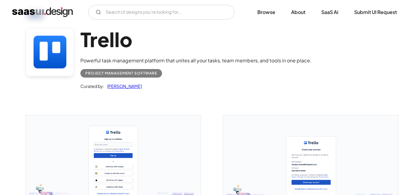
scroll to position [61, 0]
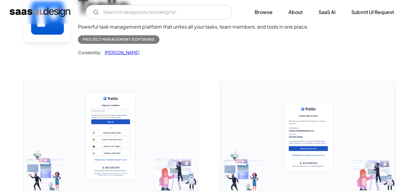
click at [121, 114] on img "open lightbox" at bounding box center [110, 136] width 175 height 109
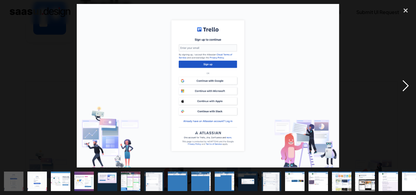
click at [407, 85] on div "next image" at bounding box center [405, 86] width 21 height 164
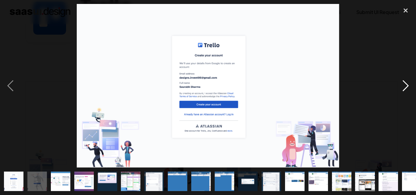
click at [407, 85] on div "next image" at bounding box center [405, 86] width 21 height 164
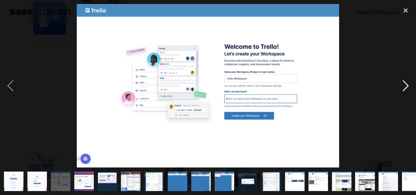
click at [406, 82] on div "next image" at bounding box center [405, 86] width 21 height 164
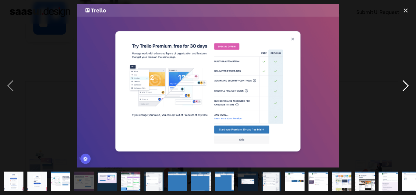
click at [406, 82] on div "next image" at bounding box center [405, 86] width 21 height 164
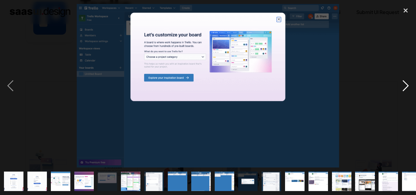
click at [406, 82] on div "next image" at bounding box center [405, 86] width 21 height 164
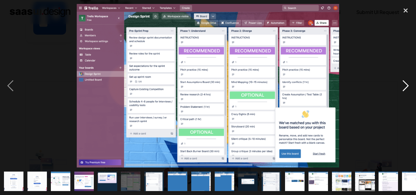
click at [406, 82] on div "next image" at bounding box center [405, 86] width 21 height 164
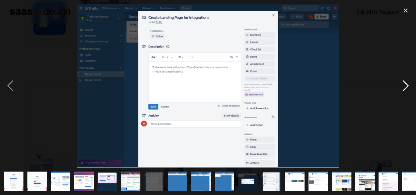
click at [406, 82] on div "next image" at bounding box center [405, 86] width 21 height 164
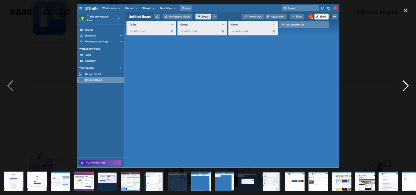
click at [406, 82] on div "next image" at bounding box center [405, 86] width 21 height 164
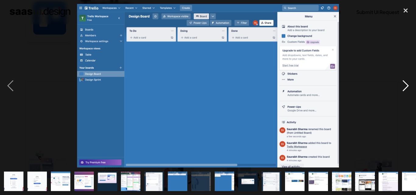
click at [406, 82] on div "next image" at bounding box center [405, 86] width 21 height 164
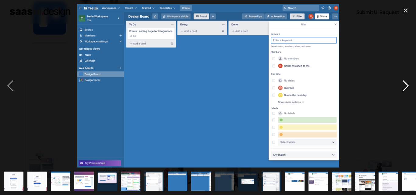
click at [406, 82] on div "next image" at bounding box center [405, 86] width 21 height 164
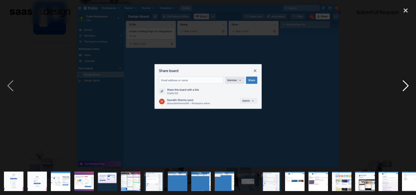
click at [406, 82] on div "next image" at bounding box center [405, 86] width 21 height 164
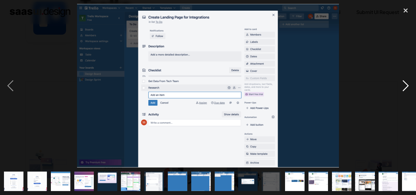
click at [406, 82] on div "next image" at bounding box center [405, 86] width 21 height 164
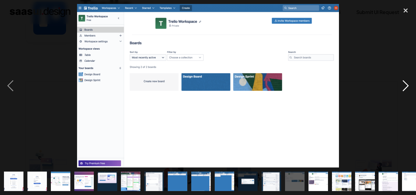
click at [406, 82] on div "next image" at bounding box center [405, 86] width 21 height 164
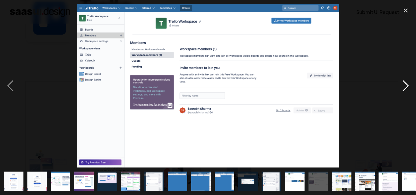
click at [406, 82] on div "next image" at bounding box center [405, 86] width 21 height 164
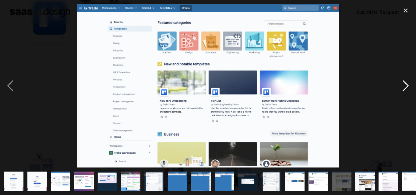
click at [406, 82] on div "next image" at bounding box center [405, 86] width 21 height 164
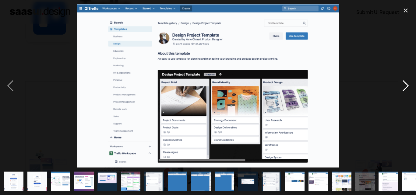
click at [406, 82] on div "next image" at bounding box center [405, 86] width 21 height 164
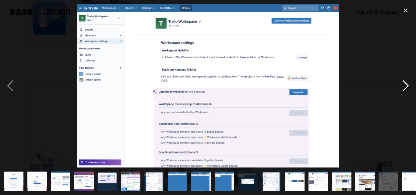
click at [406, 82] on div "next image" at bounding box center [405, 86] width 21 height 164
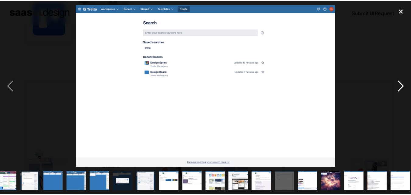
scroll to position [0, 127]
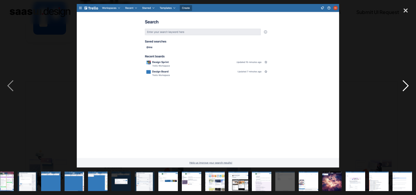
click at [406, 82] on div "next image" at bounding box center [405, 86] width 21 height 164
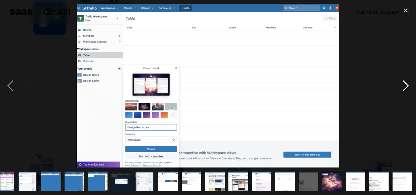
click at [406, 82] on div "next image" at bounding box center [405, 86] width 21 height 164
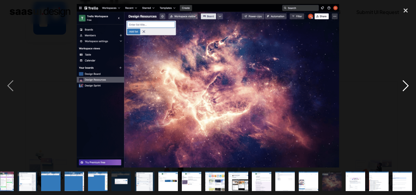
click at [406, 82] on div "next image" at bounding box center [405, 86] width 21 height 164
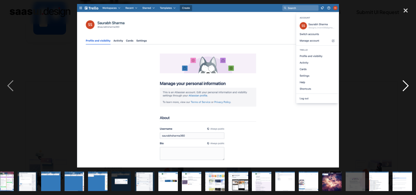
click at [406, 82] on div "next image" at bounding box center [405, 86] width 21 height 164
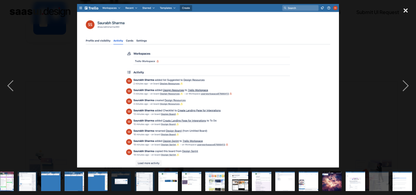
click at [406, 9] on div "close lightbox" at bounding box center [405, 10] width 21 height 13
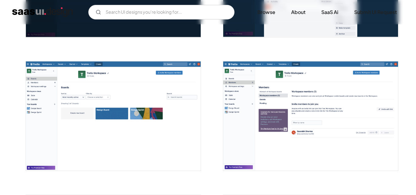
scroll to position [974, 0]
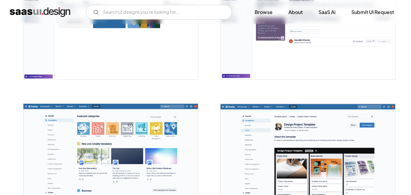
click at [118, 130] on img "open lightbox" at bounding box center [110, 158] width 175 height 109
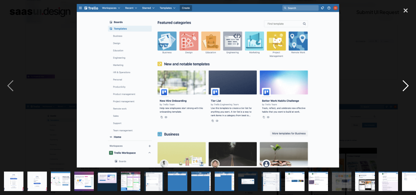
click at [407, 86] on div "next image" at bounding box center [405, 86] width 21 height 164
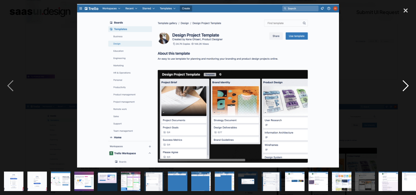
click at [407, 86] on div "next image" at bounding box center [405, 86] width 21 height 164
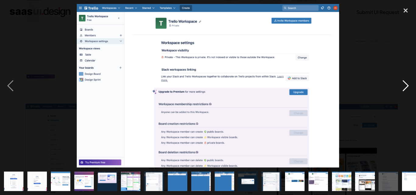
click at [407, 86] on div "next image" at bounding box center [405, 86] width 21 height 164
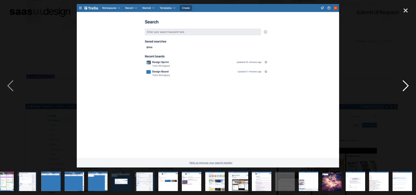
scroll to position [0, 127]
click at [407, 86] on div "next image" at bounding box center [405, 86] width 21 height 164
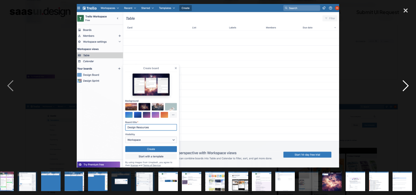
click at [407, 86] on div "next image" at bounding box center [405, 86] width 21 height 164
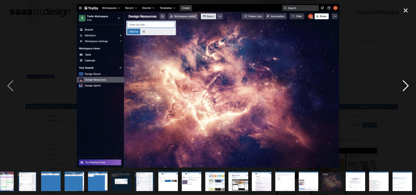
click at [407, 86] on div "next image" at bounding box center [405, 86] width 21 height 164
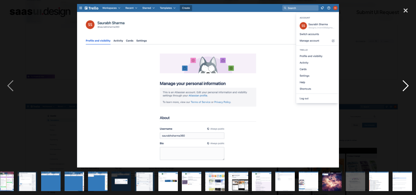
click at [407, 86] on div "next image" at bounding box center [405, 86] width 21 height 164
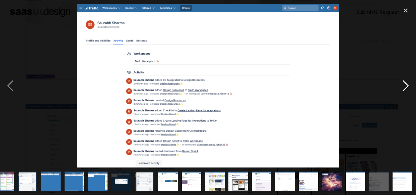
click at [407, 86] on div "next image" at bounding box center [405, 86] width 21 height 164
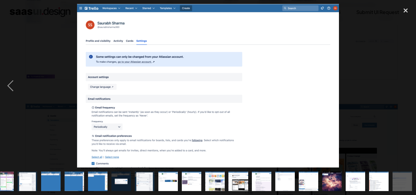
click at [407, 86] on div "next image" at bounding box center [405, 86] width 21 height 164
click at [405, 11] on div "close lightbox" at bounding box center [405, 10] width 21 height 13
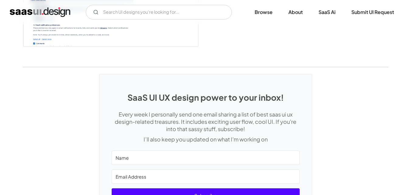
scroll to position [1748, 0]
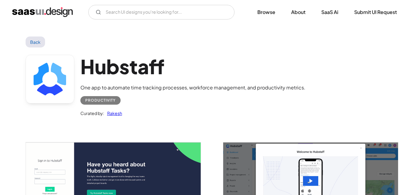
scroll to position [61, 0]
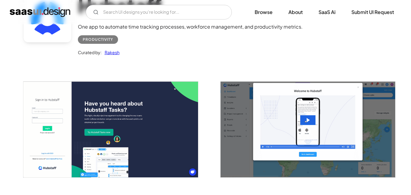
click at [117, 106] on img "open lightbox" at bounding box center [110, 130] width 175 height 96
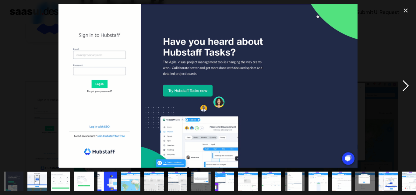
click at [407, 86] on div "next image" at bounding box center [405, 86] width 21 height 164
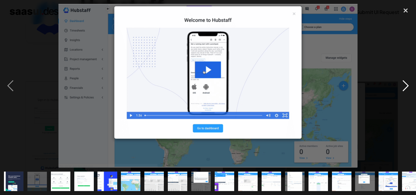
click at [407, 86] on div "next image" at bounding box center [405, 86] width 21 height 164
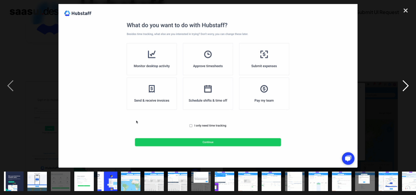
click at [407, 86] on div "next image" at bounding box center [405, 86] width 21 height 164
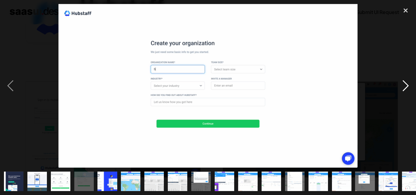
click at [407, 86] on div "next image" at bounding box center [405, 86] width 21 height 164
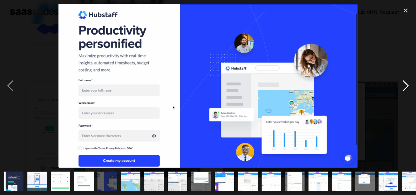
click at [407, 85] on div "next image" at bounding box center [405, 86] width 21 height 164
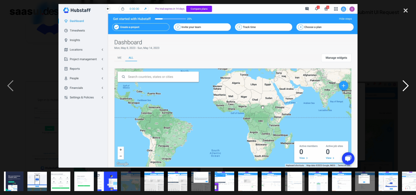
click at [407, 85] on div "next image" at bounding box center [405, 86] width 21 height 164
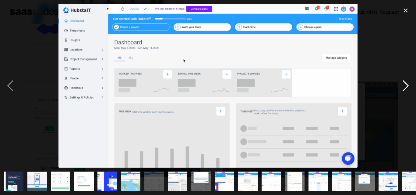
click at [406, 84] on div "next image" at bounding box center [405, 86] width 21 height 164
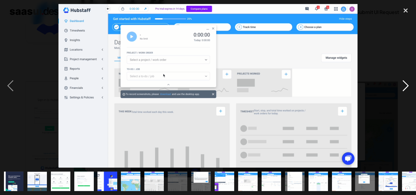
click at [406, 84] on div "next image" at bounding box center [405, 86] width 21 height 164
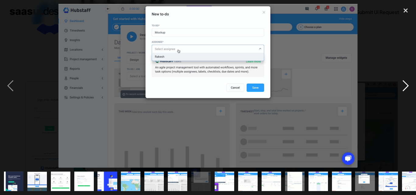
click at [406, 84] on div "next image" at bounding box center [405, 86] width 21 height 164
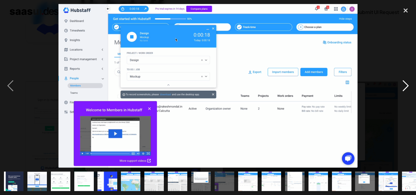
click at [406, 84] on div "next image" at bounding box center [405, 86] width 21 height 164
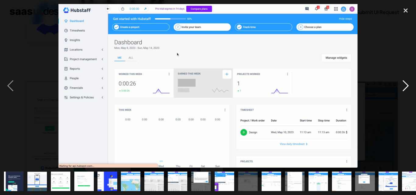
click at [406, 84] on div "next image" at bounding box center [405, 86] width 21 height 164
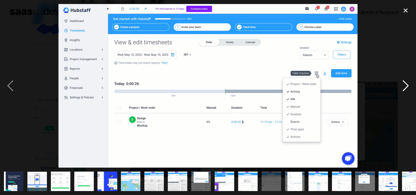
click at [403, 85] on div "next image" at bounding box center [405, 86] width 21 height 164
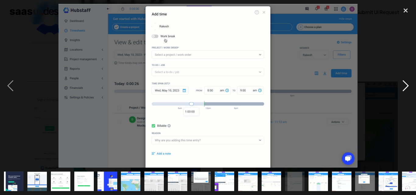
click at [404, 85] on div "next image" at bounding box center [405, 86] width 21 height 164
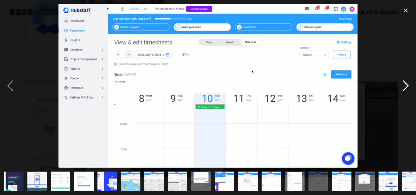
click at [404, 85] on div "next image" at bounding box center [405, 86] width 21 height 164
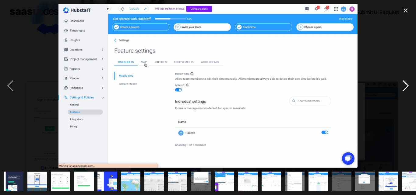
click at [404, 85] on div "next image" at bounding box center [405, 86] width 21 height 164
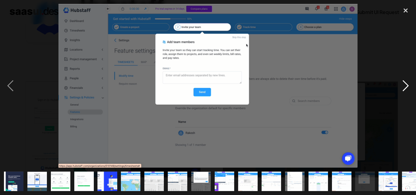
click at [404, 85] on div "next image" at bounding box center [405, 86] width 21 height 164
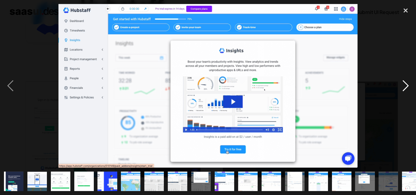
click at [404, 85] on div "next image" at bounding box center [405, 86] width 21 height 164
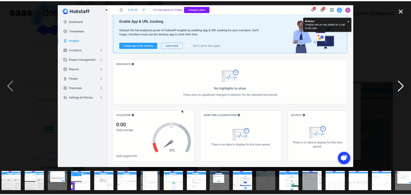
scroll to position [0, 173]
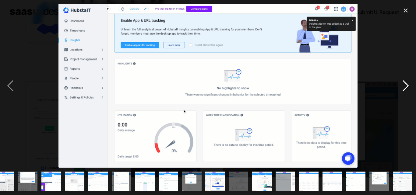
click at [405, 89] on div "next image" at bounding box center [405, 86] width 21 height 164
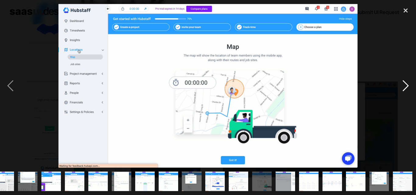
click at [405, 89] on div "next image" at bounding box center [405, 86] width 21 height 164
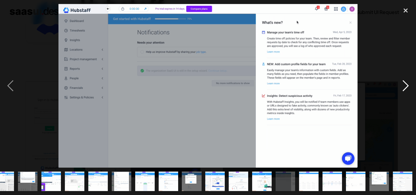
click at [405, 89] on div "next image" at bounding box center [405, 86] width 21 height 164
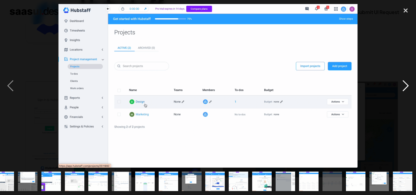
click at [405, 89] on div "next image" at bounding box center [405, 86] width 21 height 164
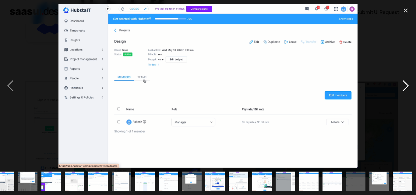
click at [405, 89] on div "next image" at bounding box center [405, 86] width 21 height 164
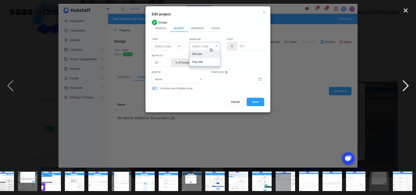
click at [405, 89] on div "next image" at bounding box center [405, 86] width 21 height 164
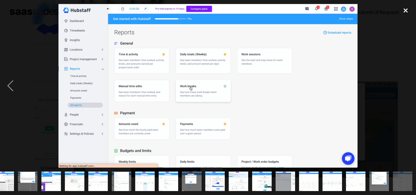
click at [404, 11] on div "close lightbox" at bounding box center [405, 10] width 21 height 13
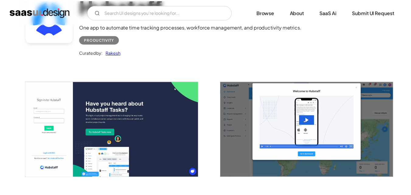
scroll to position [0, 0]
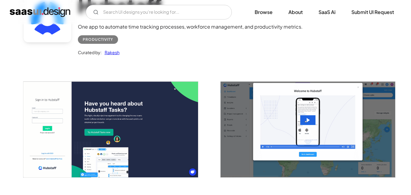
click at [144, 121] on img "open lightbox" at bounding box center [110, 130] width 175 height 96
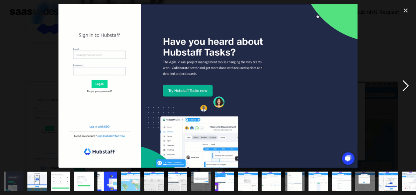
click at [404, 87] on div "next image" at bounding box center [405, 86] width 21 height 164
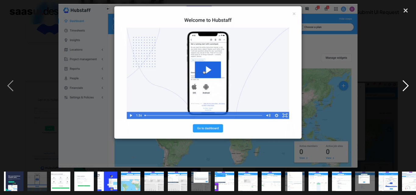
click at [404, 87] on div "next image" at bounding box center [405, 86] width 21 height 164
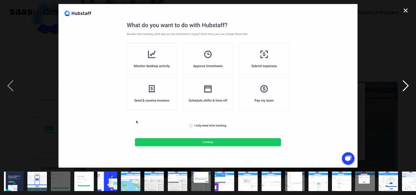
click at [404, 87] on div "next image" at bounding box center [405, 86] width 21 height 164
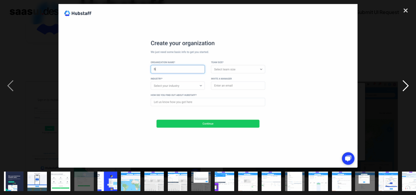
click at [404, 87] on div "next image" at bounding box center [405, 86] width 21 height 164
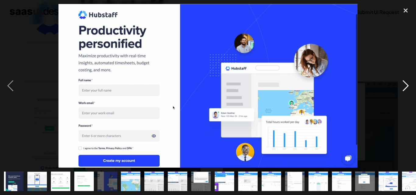
click at [404, 87] on div "next image" at bounding box center [405, 86] width 21 height 164
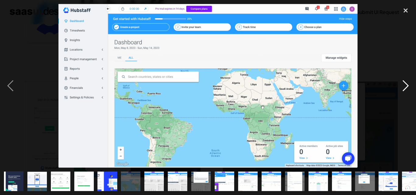
click at [404, 87] on div "next image" at bounding box center [405, 86] width 21 height 164
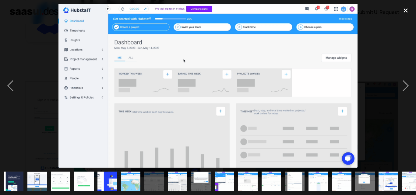
click at [403, 11] on div "close lightbox" at bounding box center [405, 10] width 21 height 13
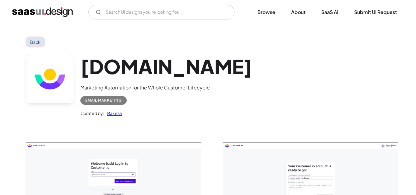
scroll to position [91, 0]
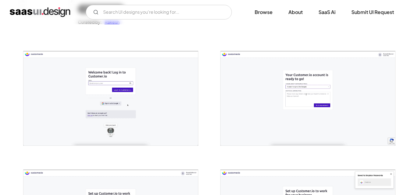
click at [118, 92] on img "open lightbox" at bounding box center [110, 98] width 175 height 94
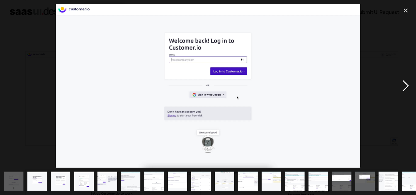
click at [404, 89] on div "next image" at bounding box center [405, 86] width 21 height 164
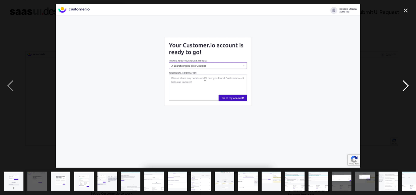
click at [404, 89] on div "next image" at bounding box center [405, 86] width 21 height 164
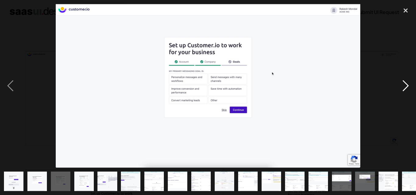
click at [404, 89] on div "next image" at bounding box center [405, 86] width 21 height 164
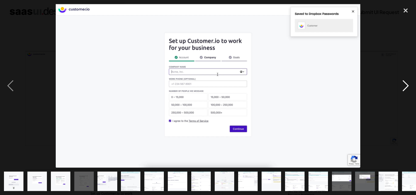
click at [405, 89] on div "next image" at bounding box center [405, 86] width 21 height 164
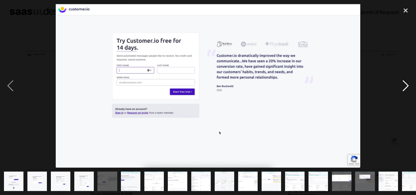
click at [405, 89] on div "next image" at bounding box center [405, 86] width 21 height 164
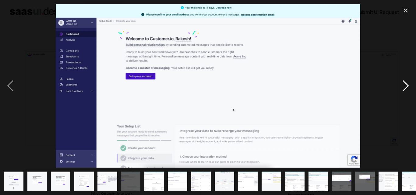
click at [405, 89] on div "next image" at bounding box center [405, 86] width 21 height 164
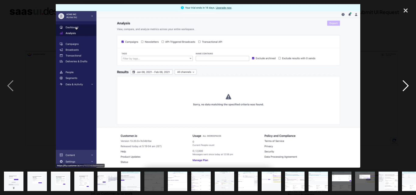
click at [406, 86] on div "next image" at bounding box center [405, 86] width 21 height 164
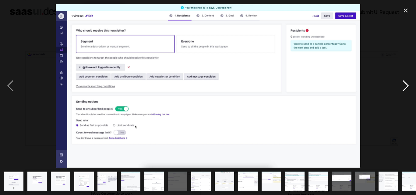
click at [406, 86] on div "next image" at bounding box center [405, 86] width 21 height 164
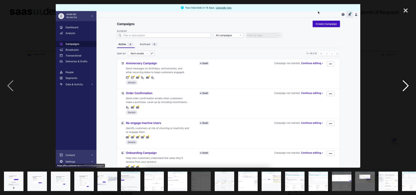
click at [406, 86] on div "next image" at bounding box center [405, 86] width 21 height 164
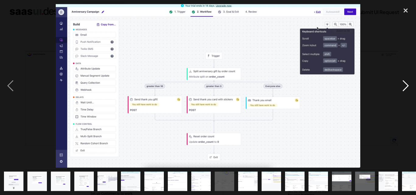
click at [406, 84] on div "next image" at bounding box center [405, 86] width 21 height 164
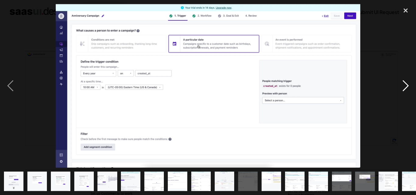
click at [406, 84] on div "next image" at bounding box center [405, 86] width 21 height 164
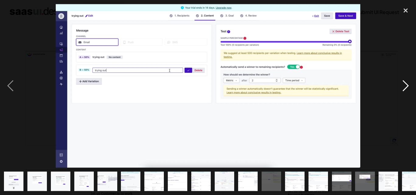
click at [406, 84] on div "next image" at bounding box center [405, 86] width 21 height 164
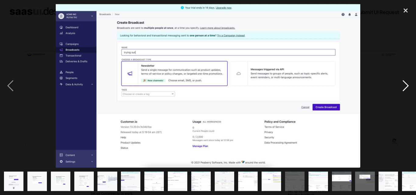
click at [407, 83] on div "next image" at bounding box center [405, 86] width 21 height 164
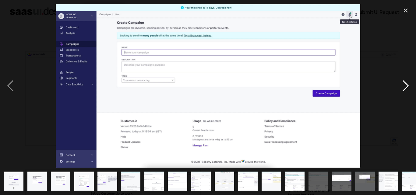
click at [407, 83] on div "next image" at bounding box center [405, 86] width 21 height 164
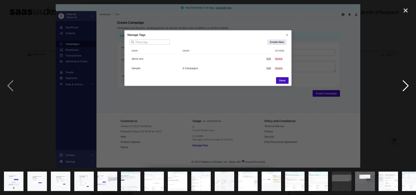
click at [407, 83] on div "next image" at bounding box center [405, 86] width 21 height 164
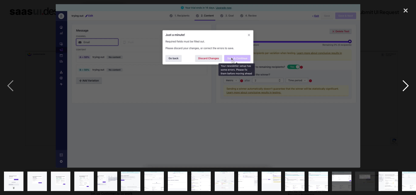
click at [407, 83] on div "next image" at bounding box center [405, 86] width 21 height 164
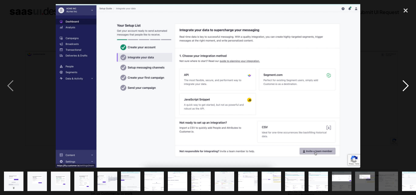
click at [404, 87] on div "next image" at bounding box center [405, 86] width 21 height 164
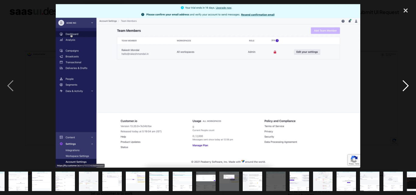
scroll to position [0, 173]
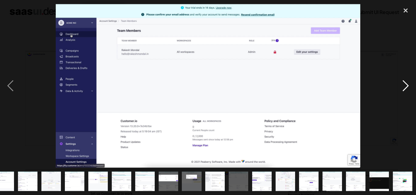
click at [404, 87] on div "next image" at bounding box center [405, 86] width 21 height 164
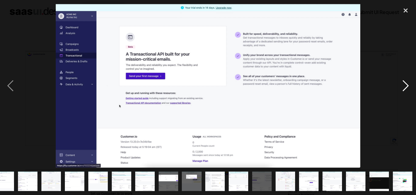
click at [405, 87] on div "next image" at bounding box center [405, 86] width 21 height 164
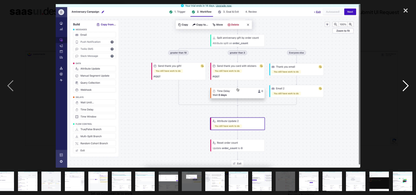
click at [405, 87] on div "next image" at bounding box center [405, 86] width 21 height 164
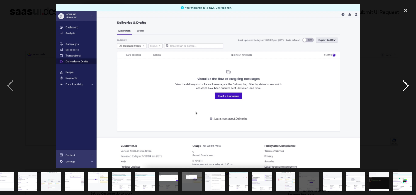
click at [405, 87] on div "next image" at bounding box center [405, 86] width 21 height 164
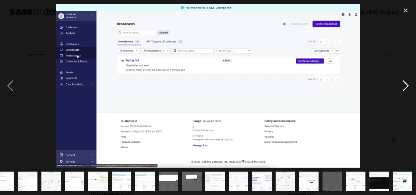
click at [405, 87] on div "next image" at bounding box center [405, 86] width 21 height 164
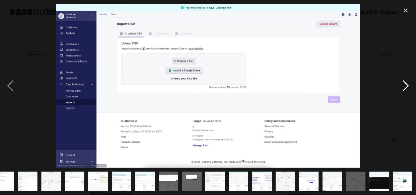
click at [405, 87] on div "next image" at bounding box center [405, 86] width 21 height 164
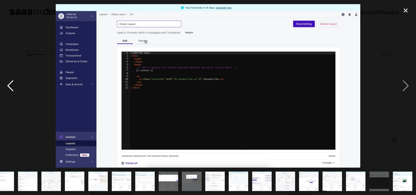
click at [8, 83] on div "previous image" at bounding box center [10, 86] width 21 height 164
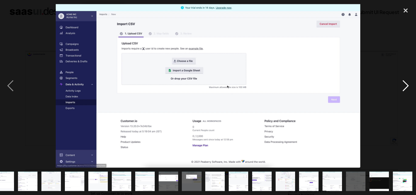
click at [406, 85] on div "next image" at bounding box center [405, 86] width 21 height 164
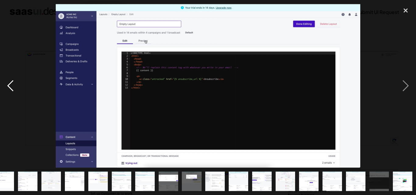
click at [11, 83] on div "previous image" at bounding box center [10, 86] width 21 height 164
